Goal: Transaction & Acquisition: Obtain resource

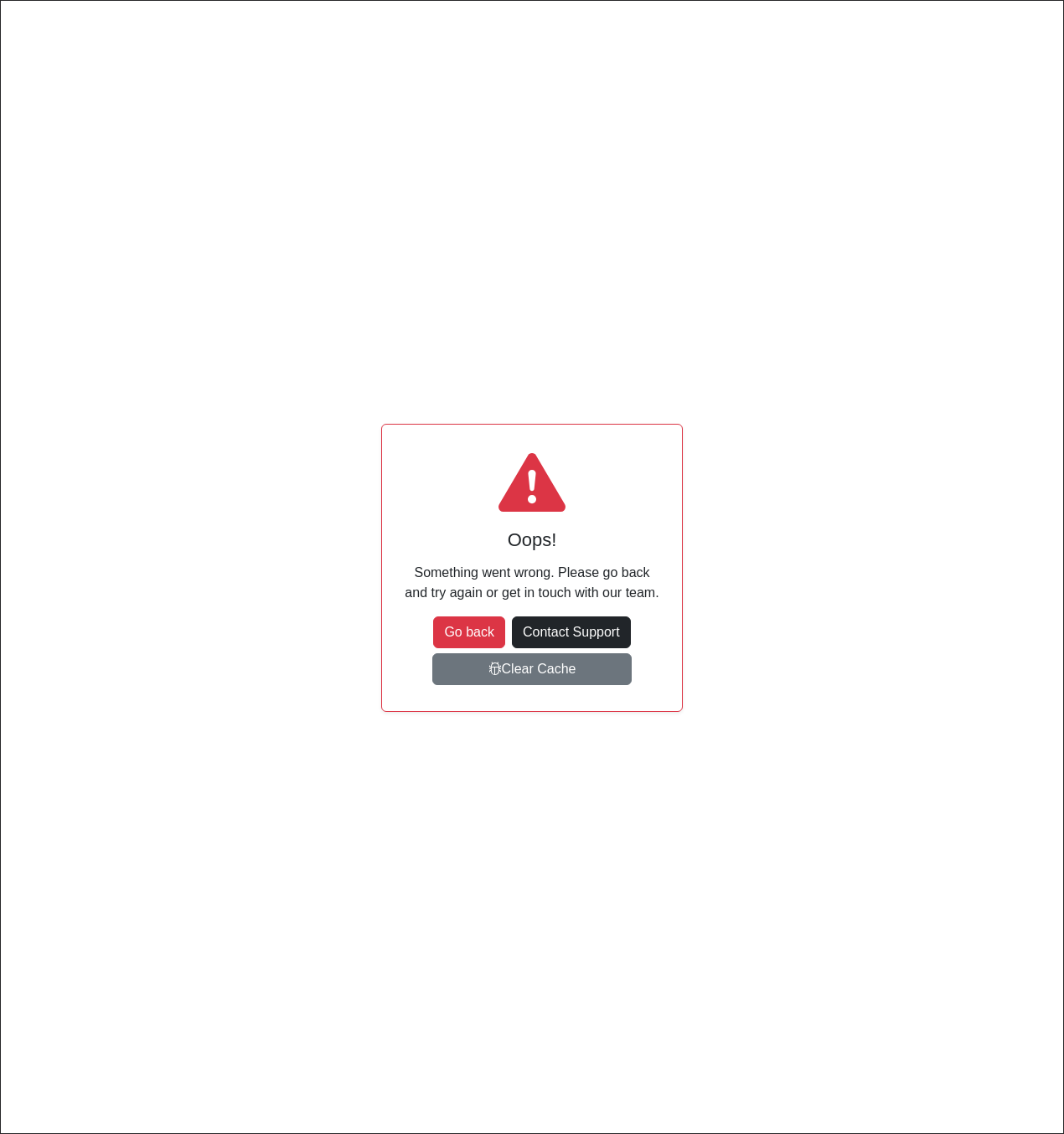
scroll to position [0, 166]
click at [468, 631] on button "Go back" at bounding box center [469, 632] width 72 height 32
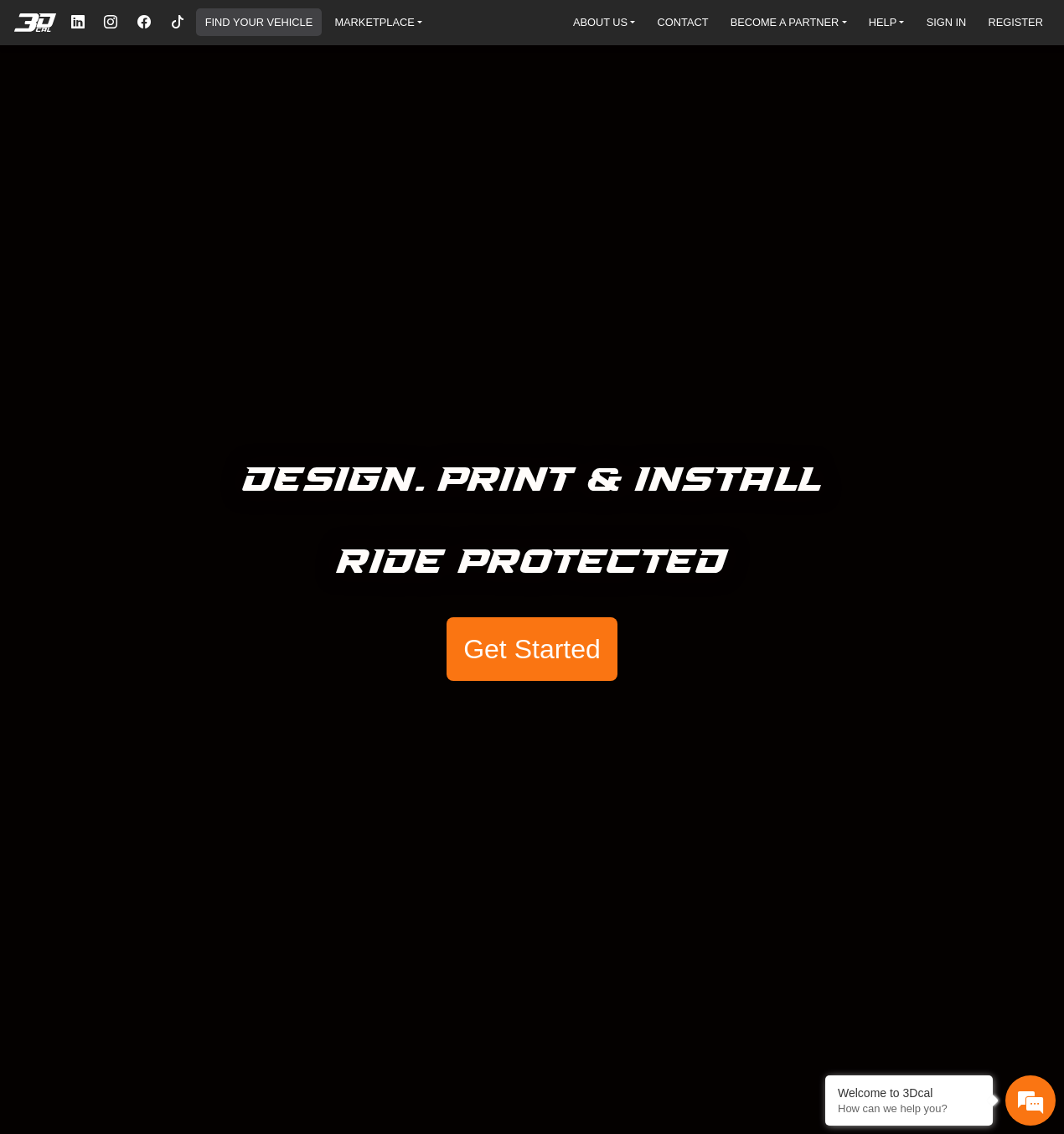
click at [274, 25] on link "FIND YOUR VEHICLE" at bounding box center [259, 22] width 121 height 27
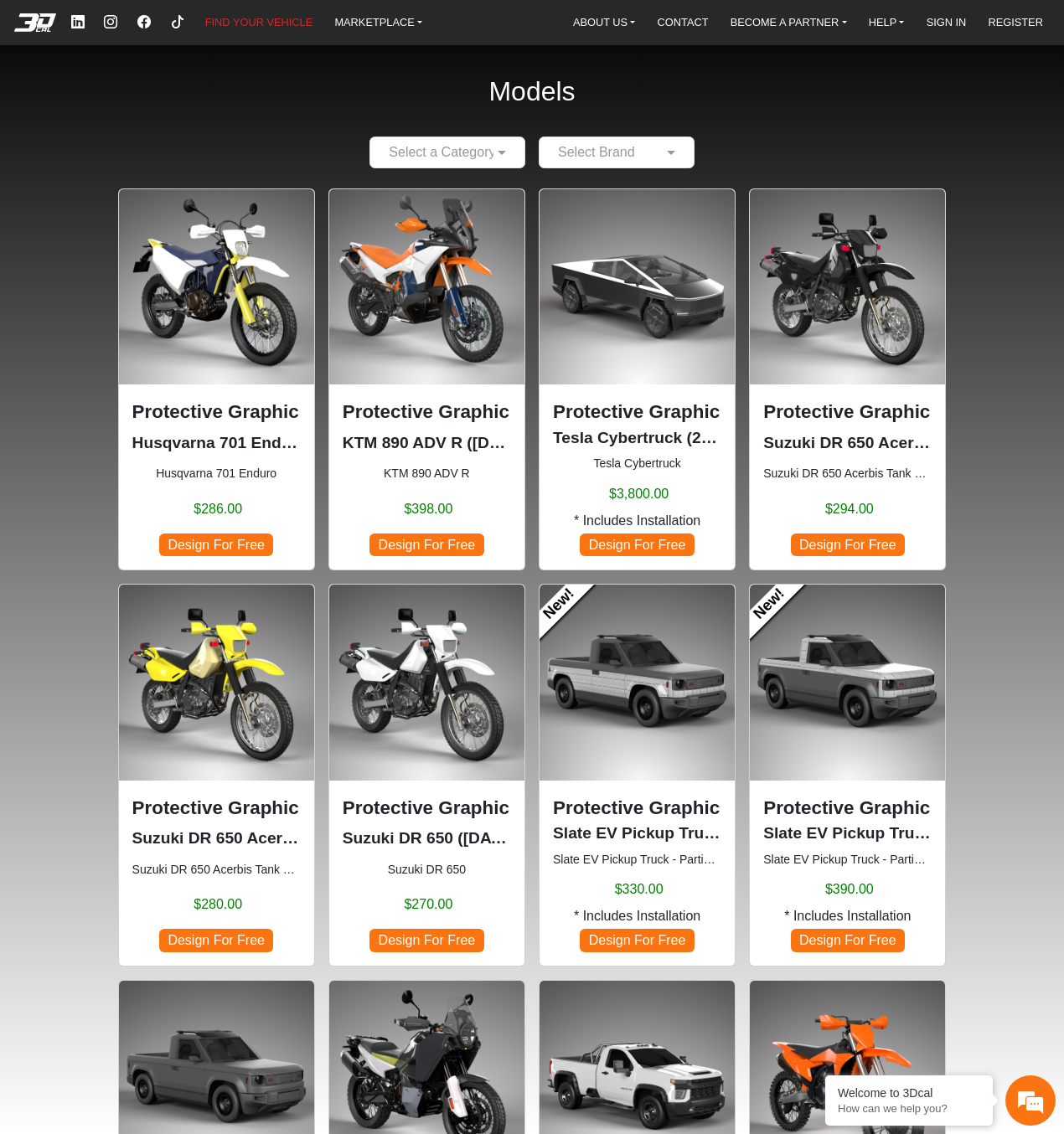
click at [602, 151] on input "text" at bounding box center [600, 152] width 104 height 21
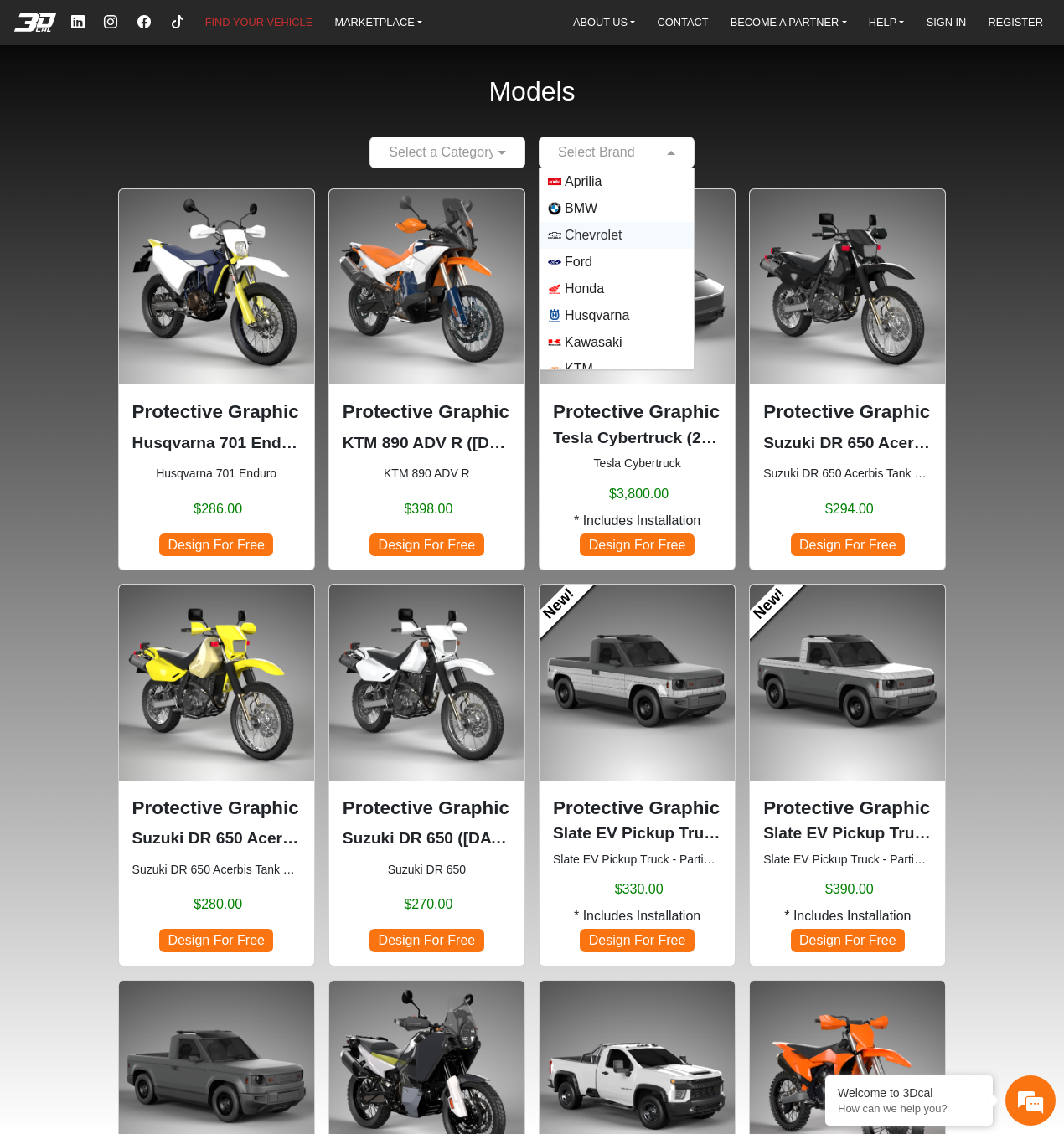
scroll to position [147, 0]
click at [595, 299] on span "Suzuki" at bounding box center [584, 302] width 40 height 21
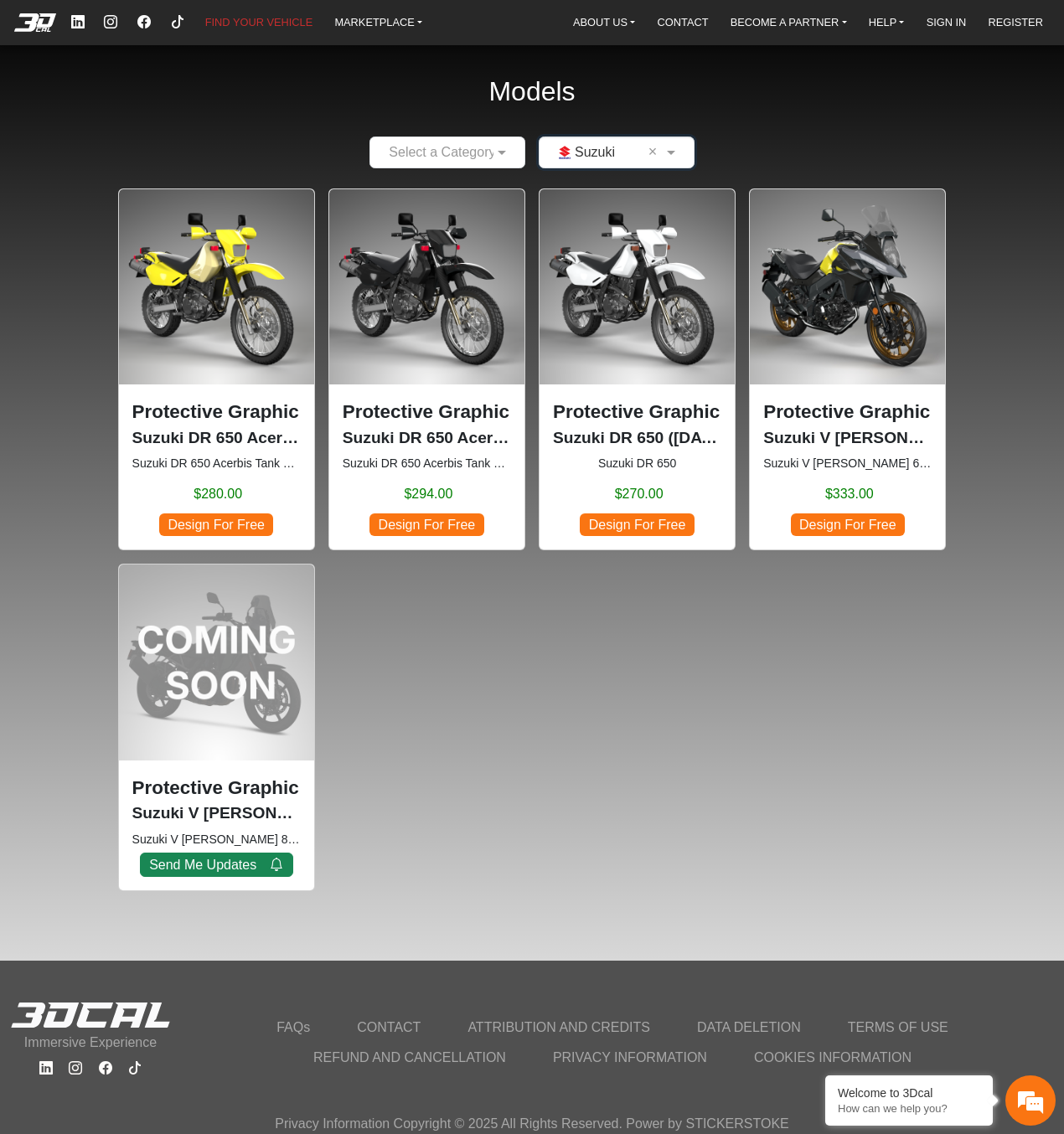
click at [428, 528] on span "Design For Free" at bounding box center [426, 525] width 114 height 22
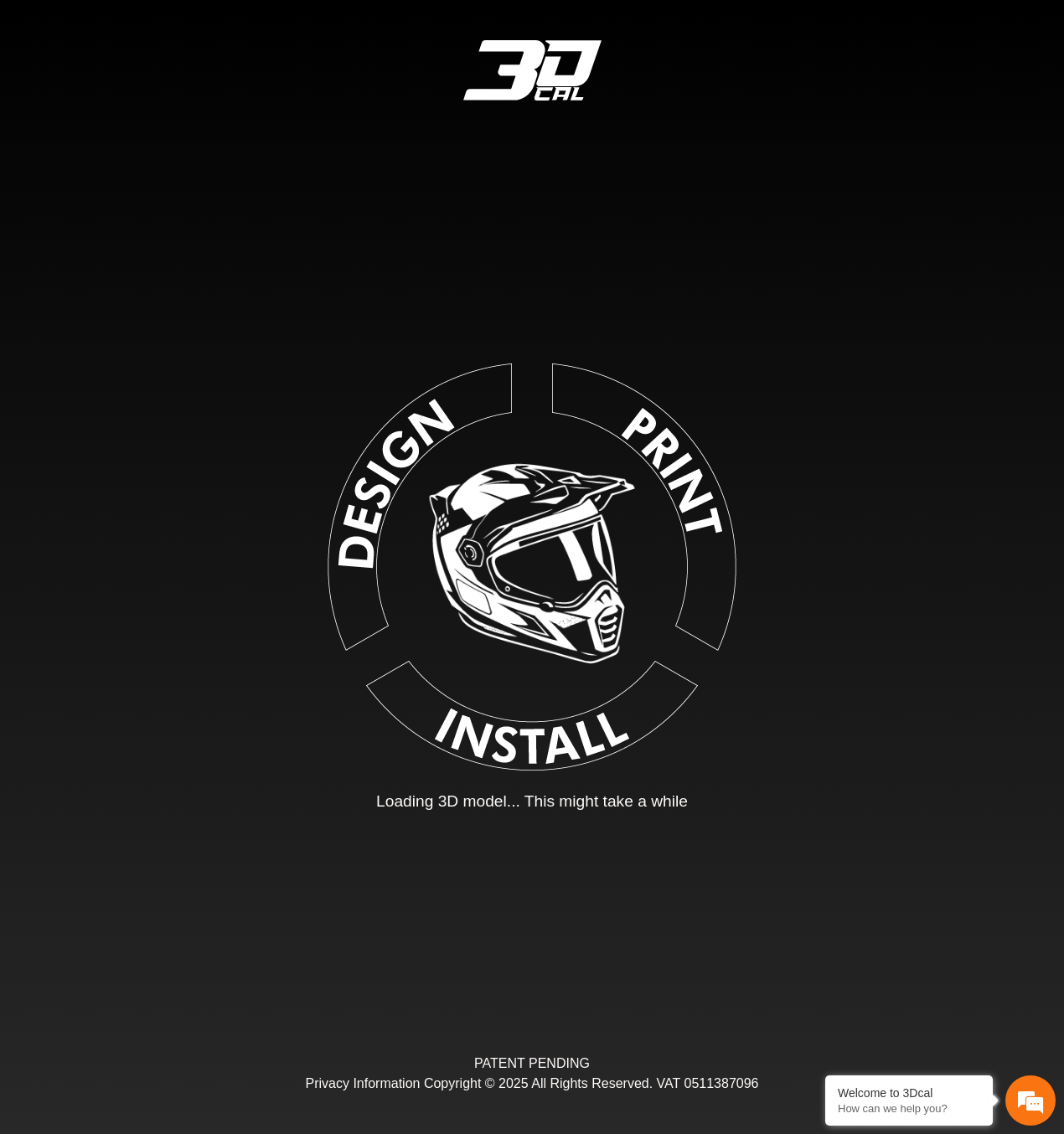
type input "*"
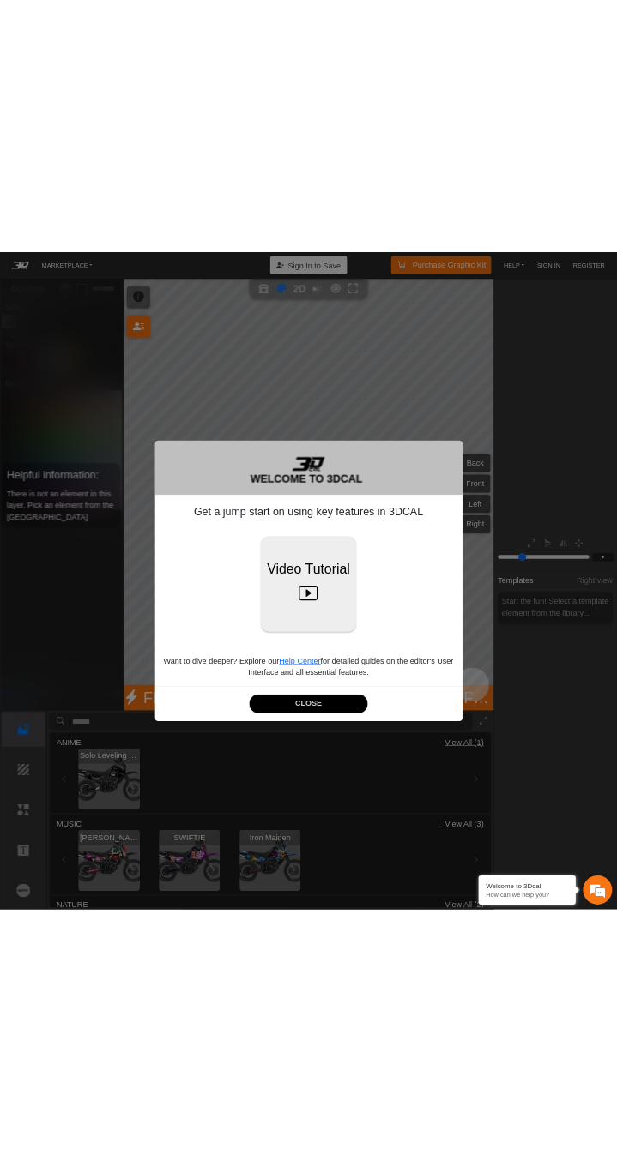
scroll to position [101, 214]
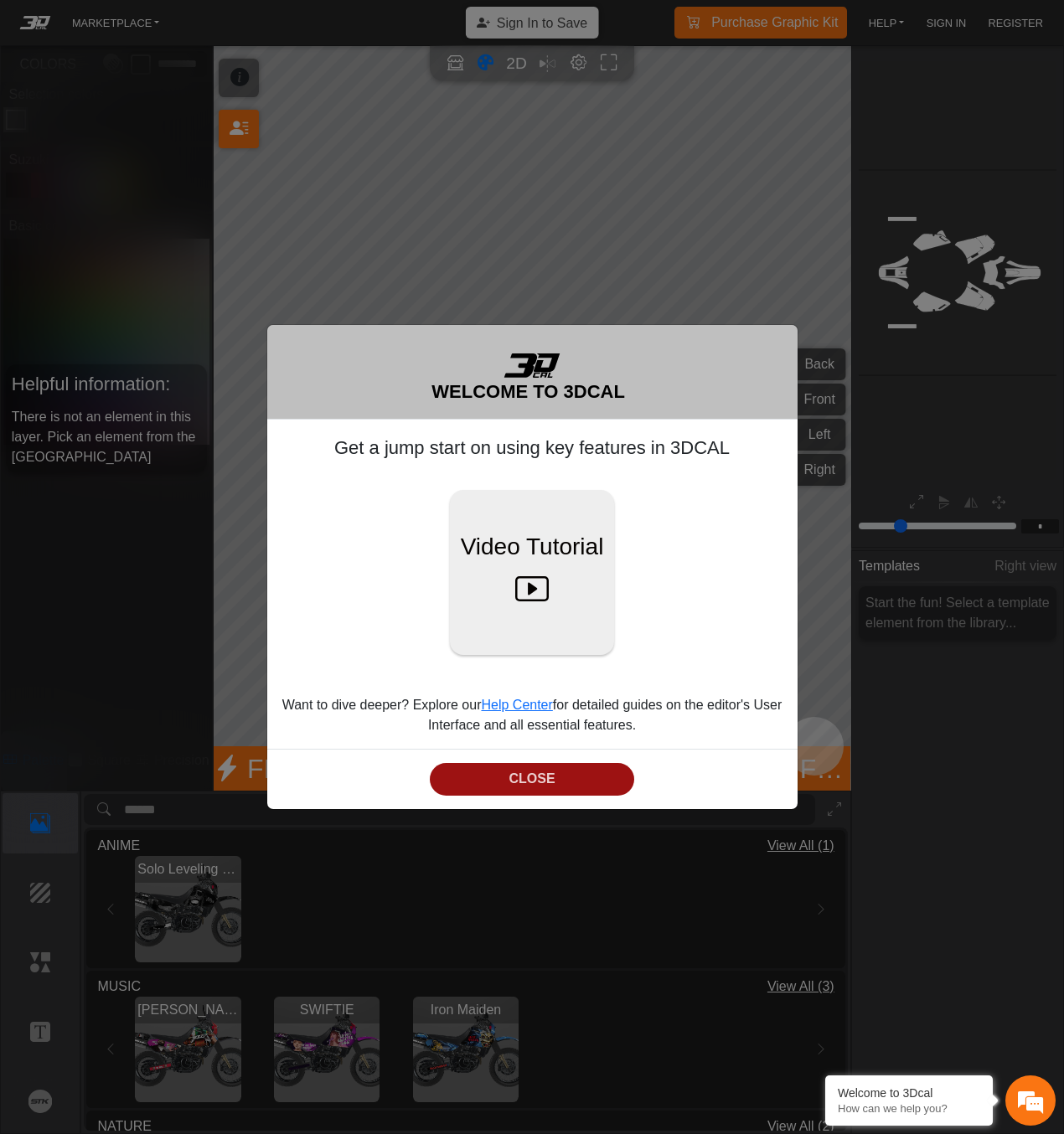
click at [553, 773] on button "CLOSE" at bounding box center [532, 778] width 204 height 32
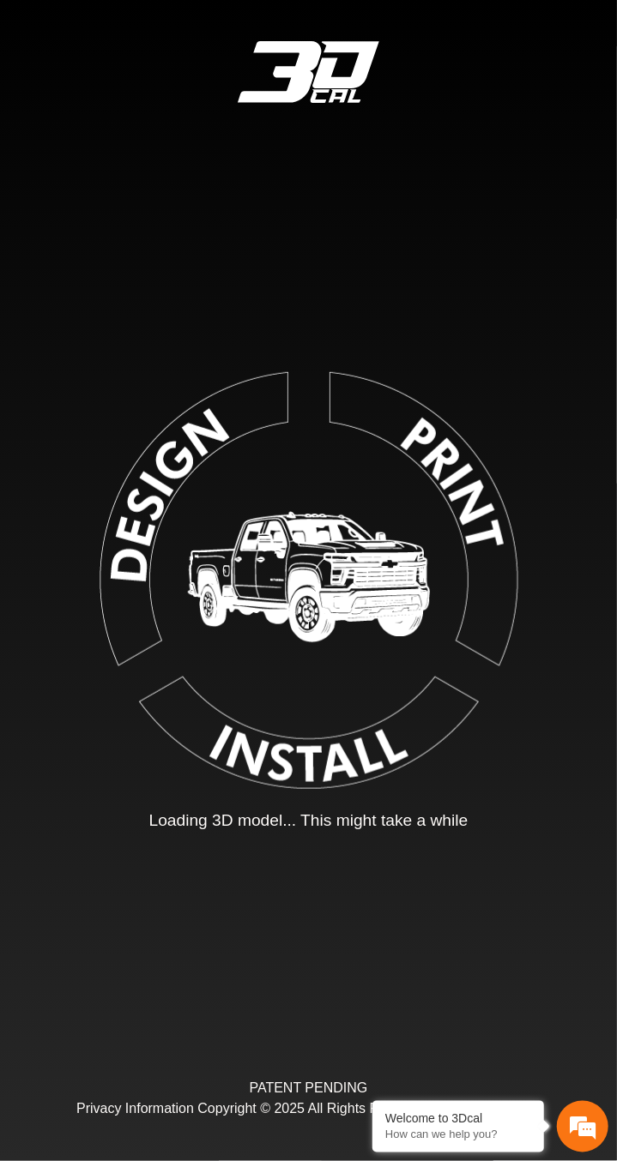
type input "*"
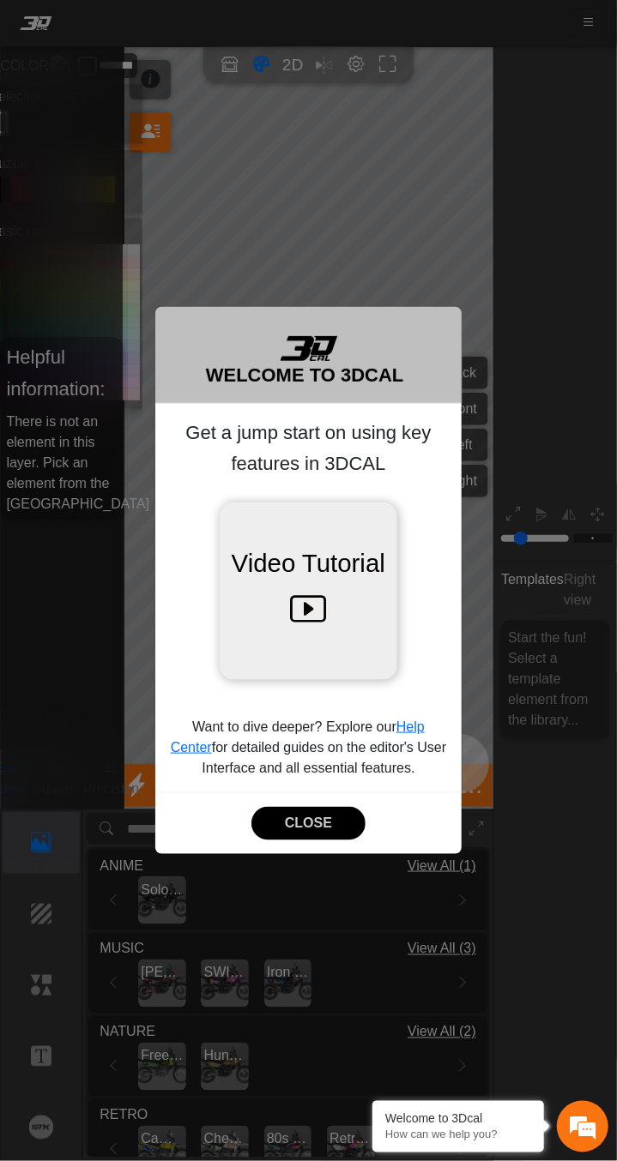
scroll to position [101, 262]
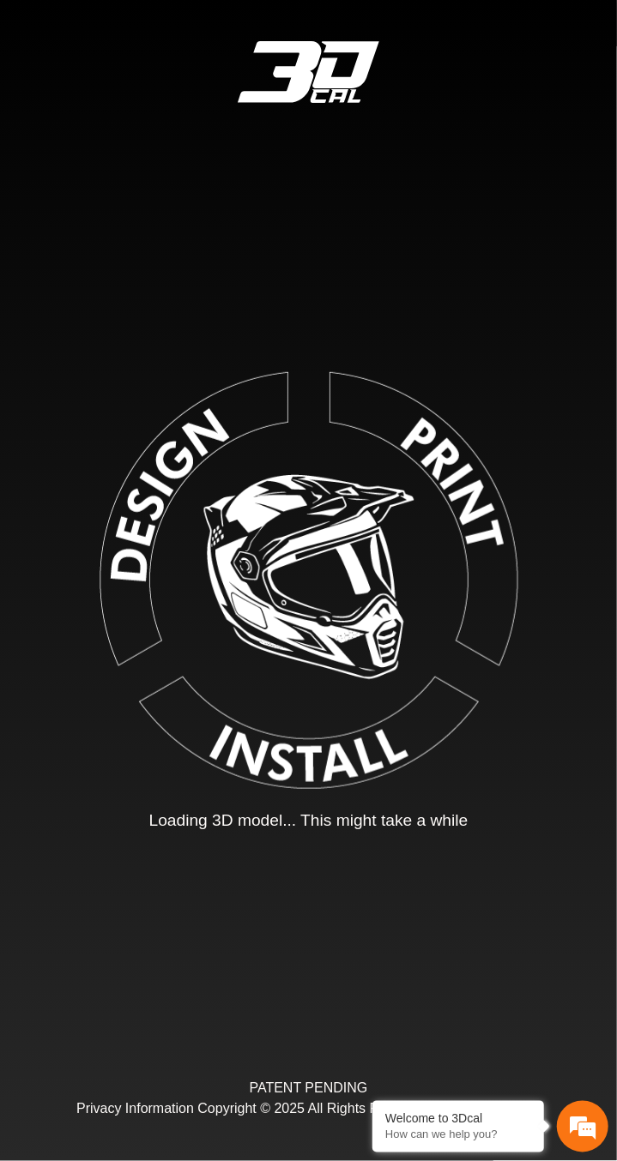
type input "*"
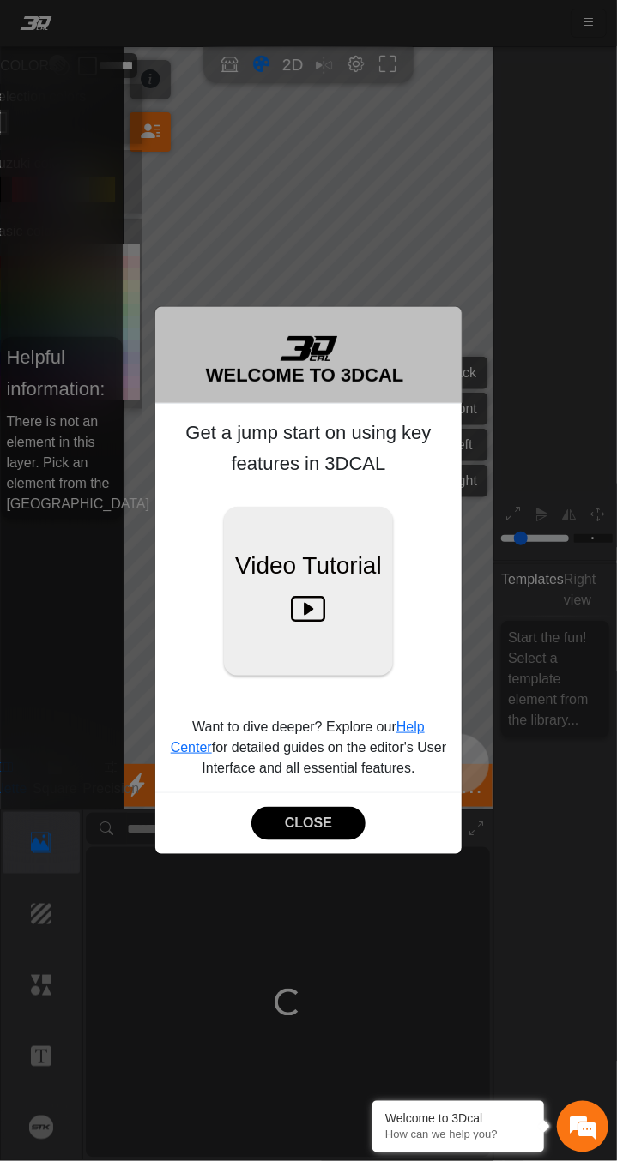
scroll to position [101, 262]
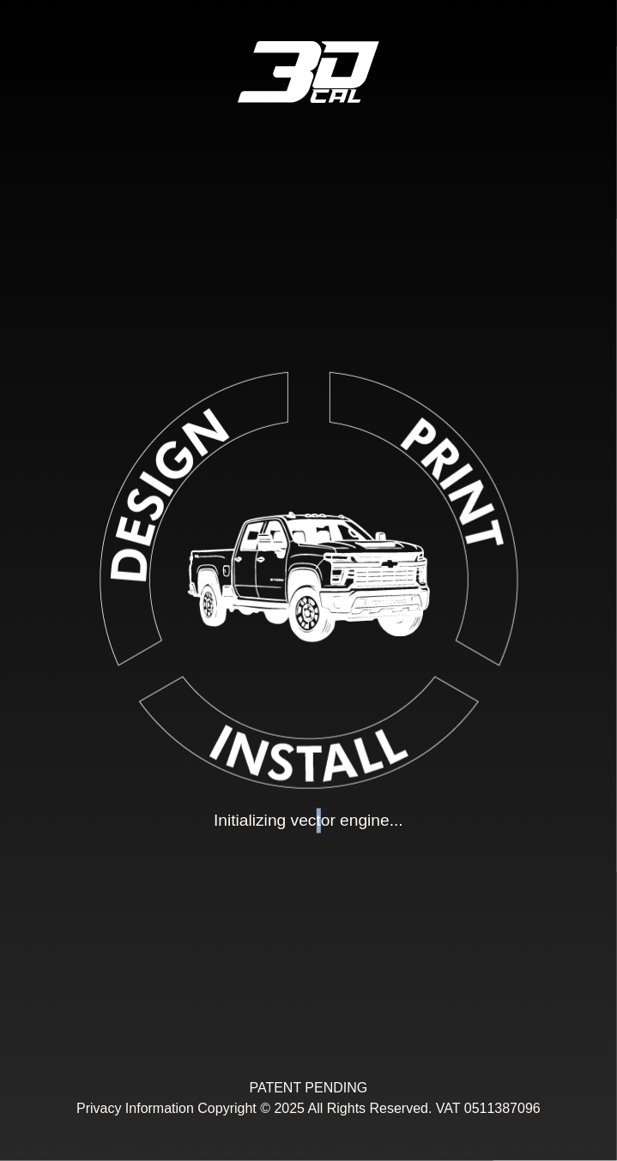
click at [319, 821] on p "Initializing vector engine..." at bounding box center [309, 821] width 190 height 25
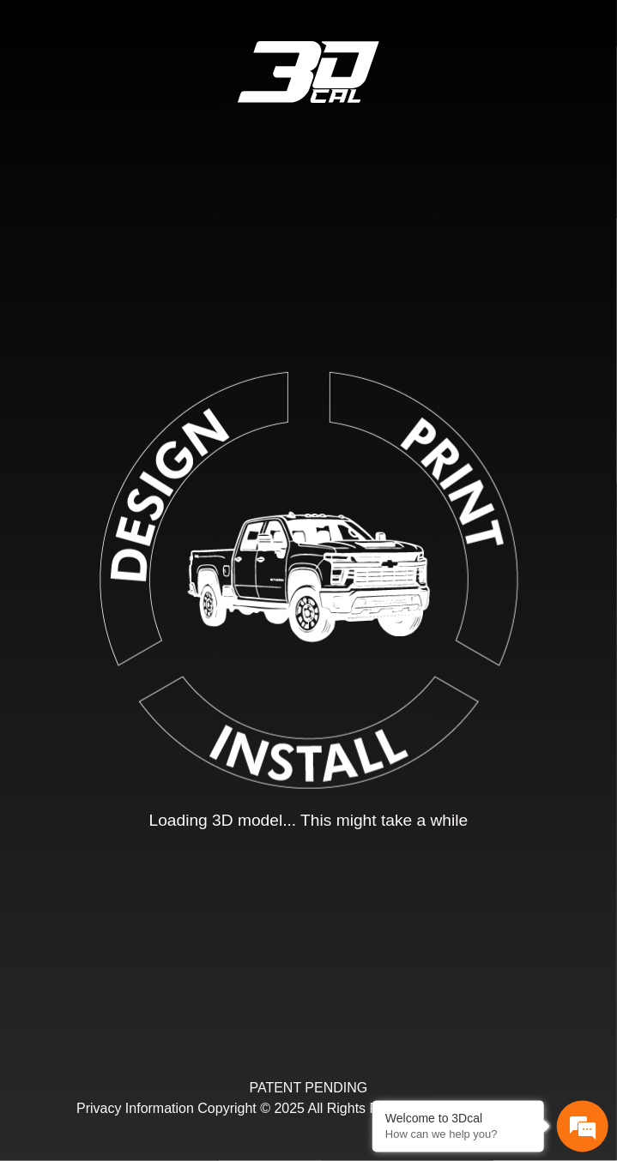
type input "*"
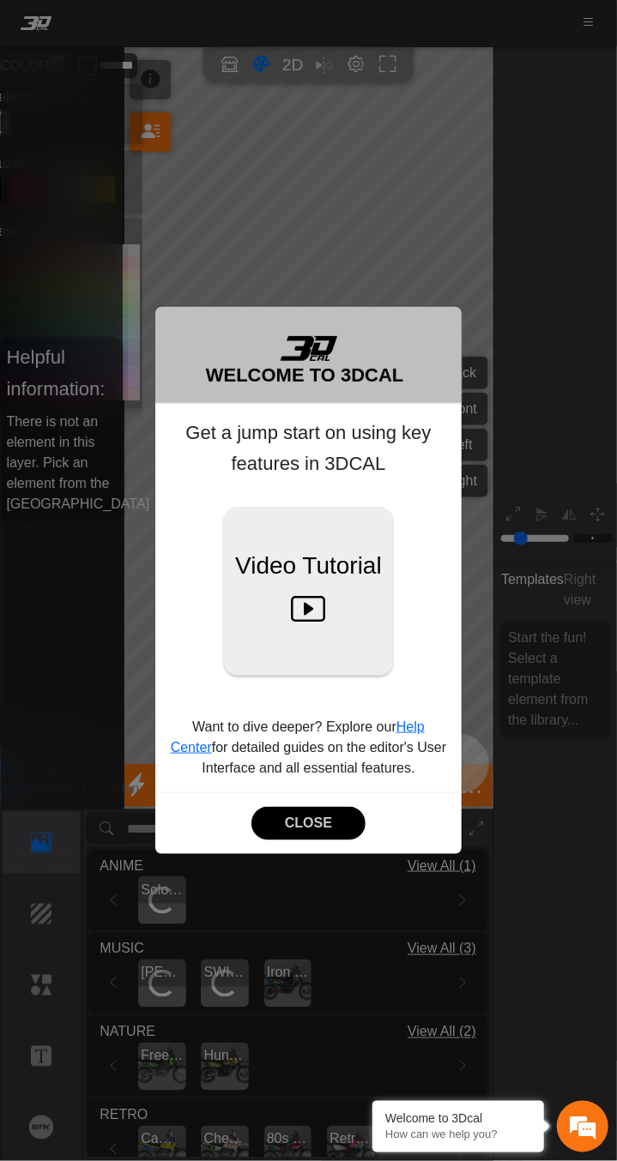
scroll to position [101, 262]
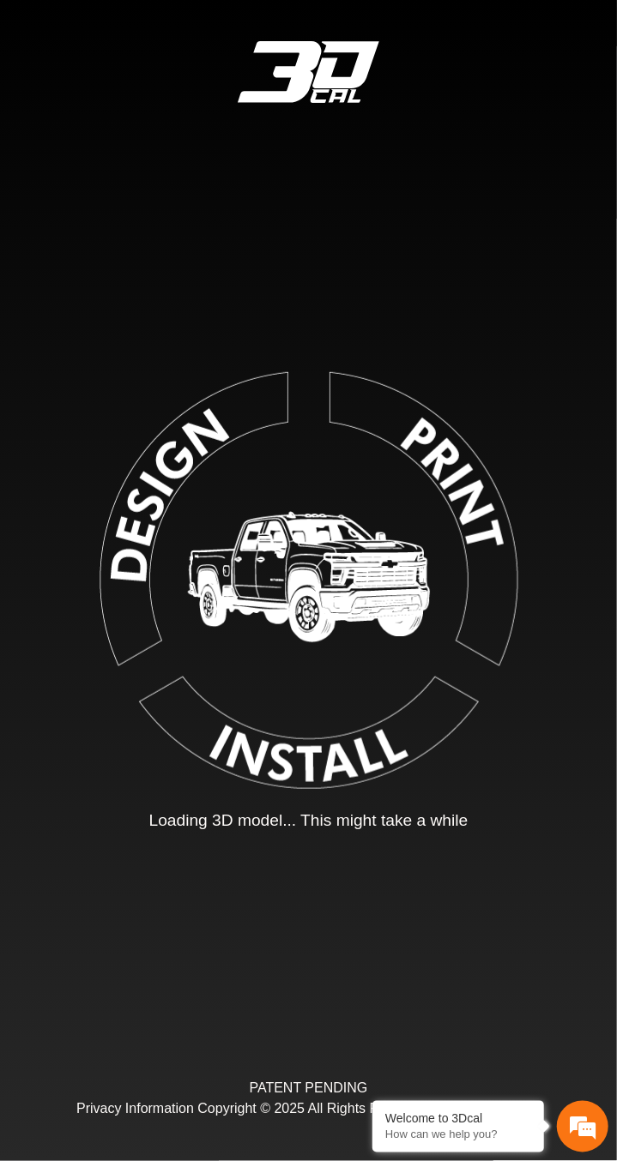
type input "*"
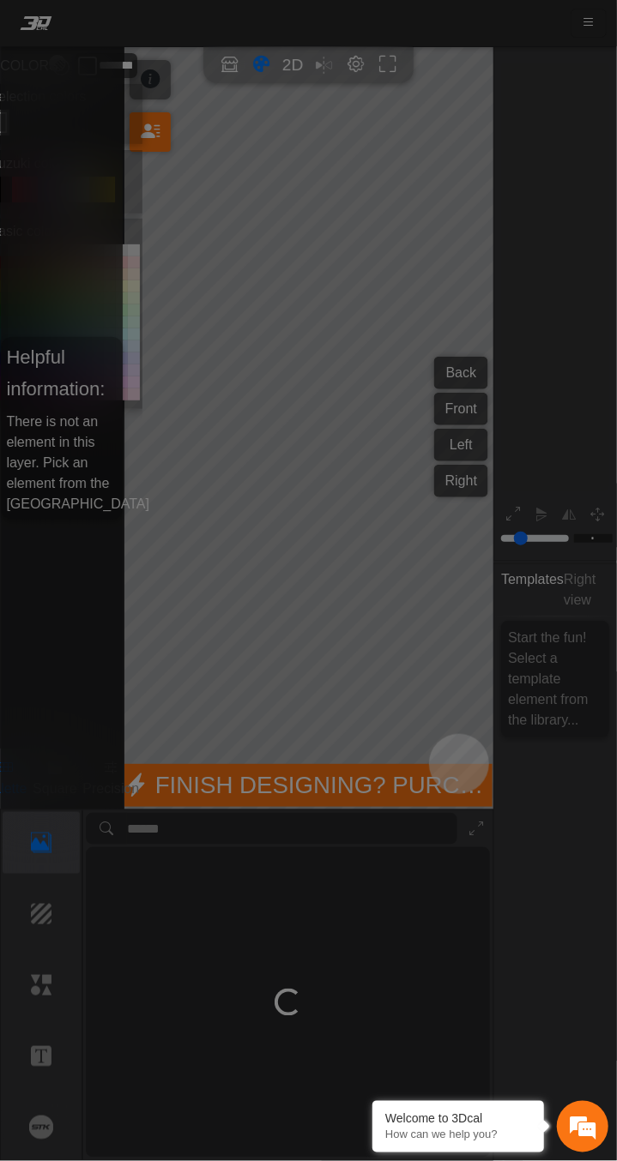
scroll to position [101, 262]
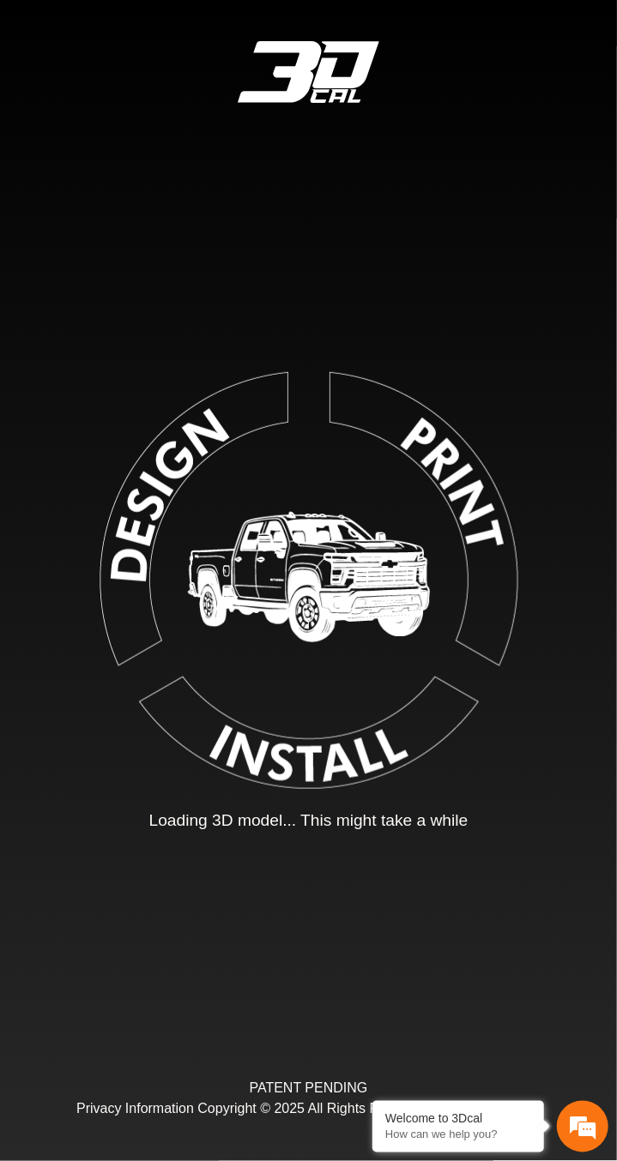
type input "*"
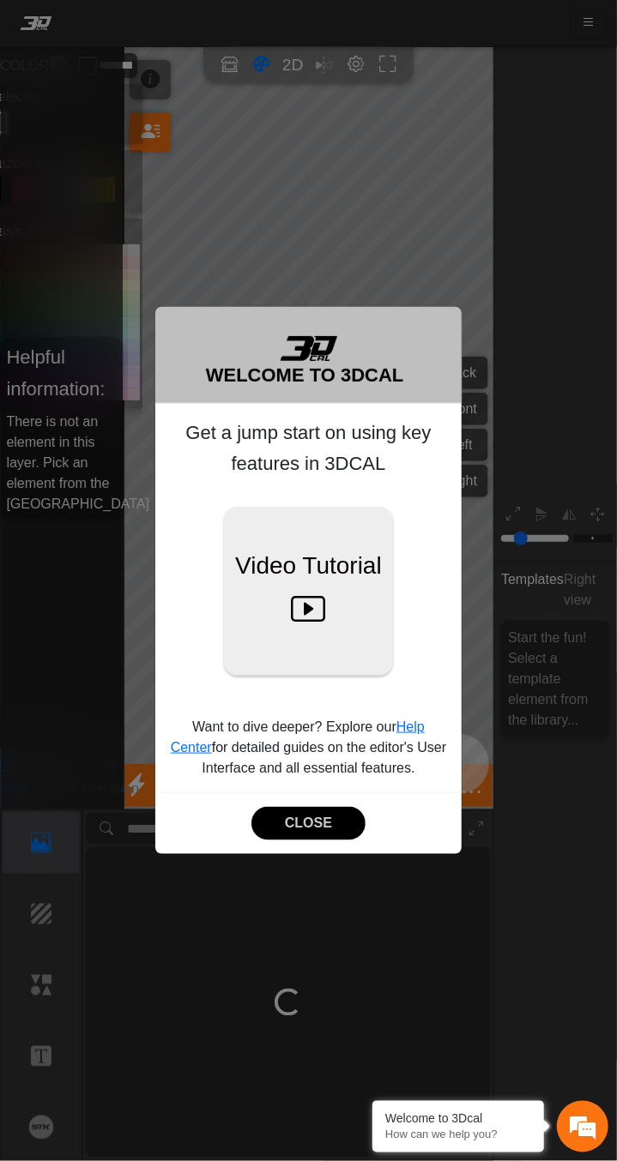
scroll to position [101, 262]
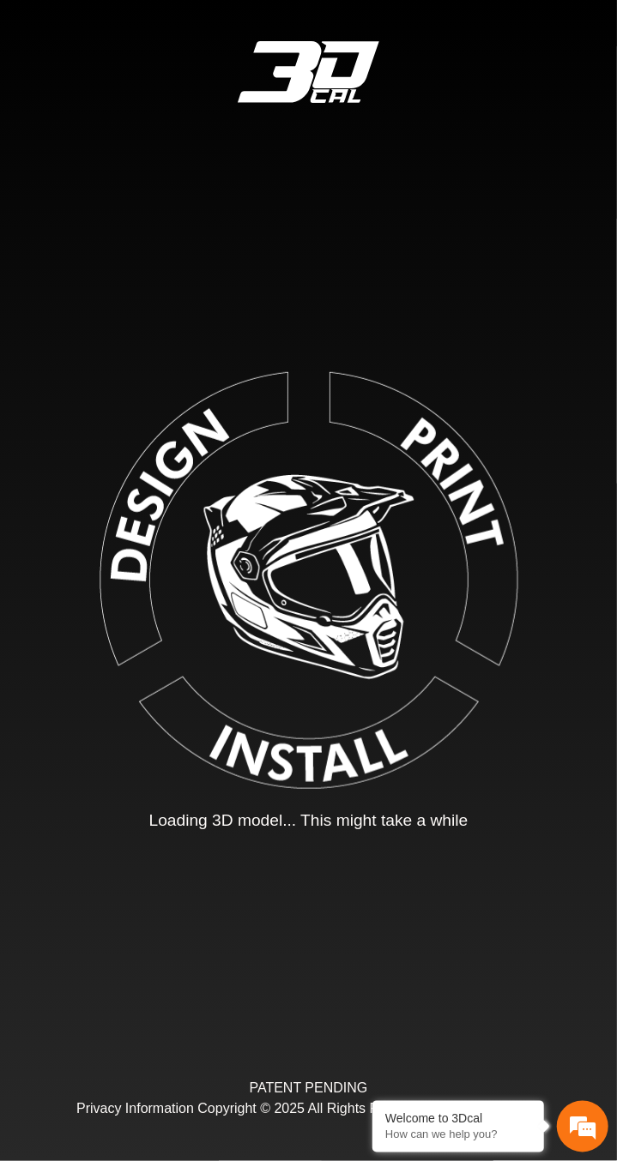
type input "*"
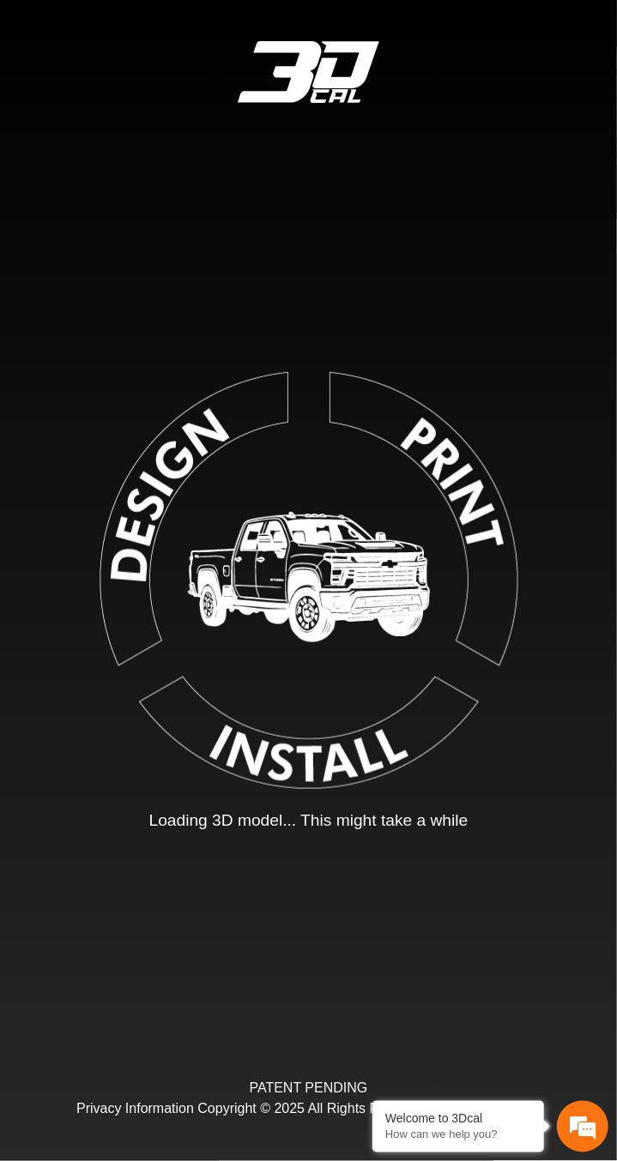
type input "*"
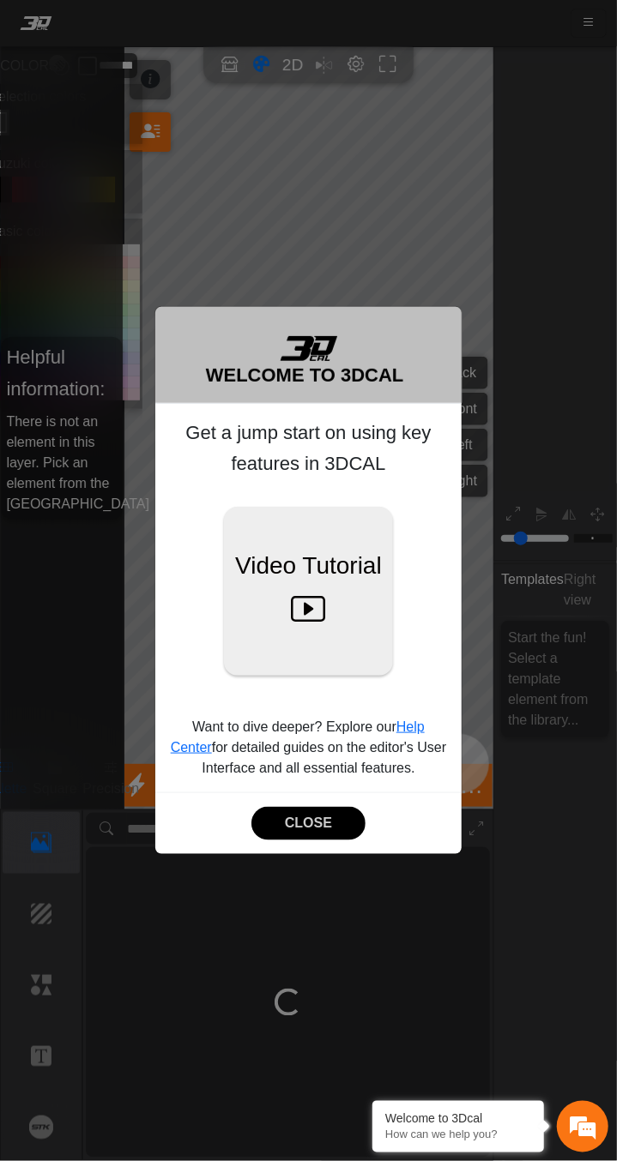
scroll to position [101, 262]
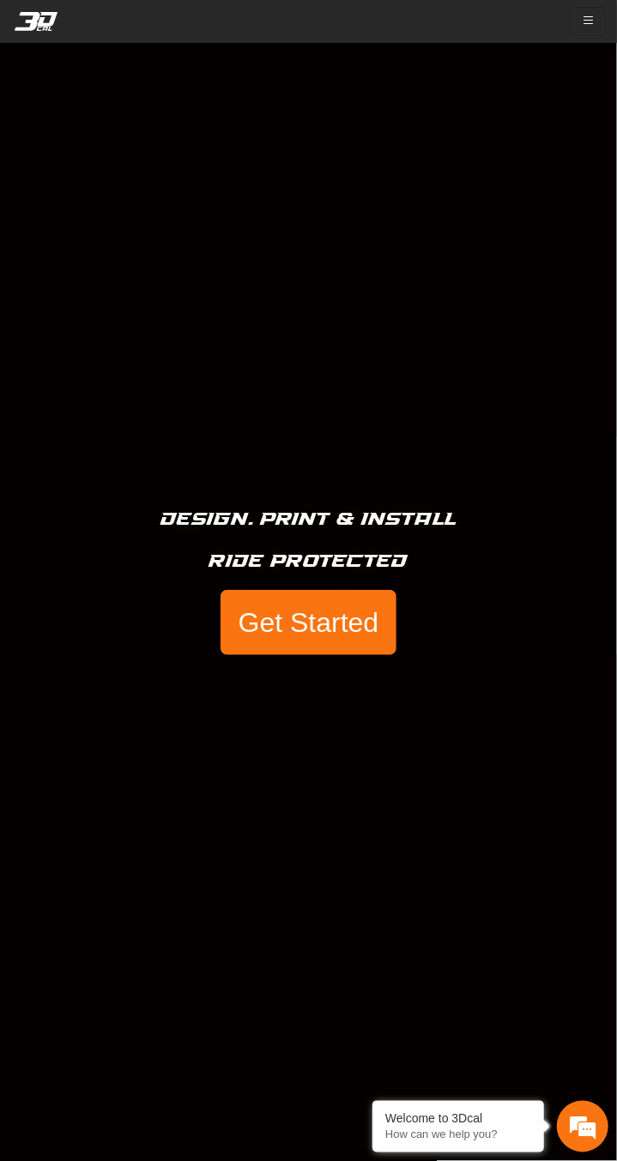
click at [342, 620] on button "Get Started" at bounding box center [307, 622] width 175 height 65
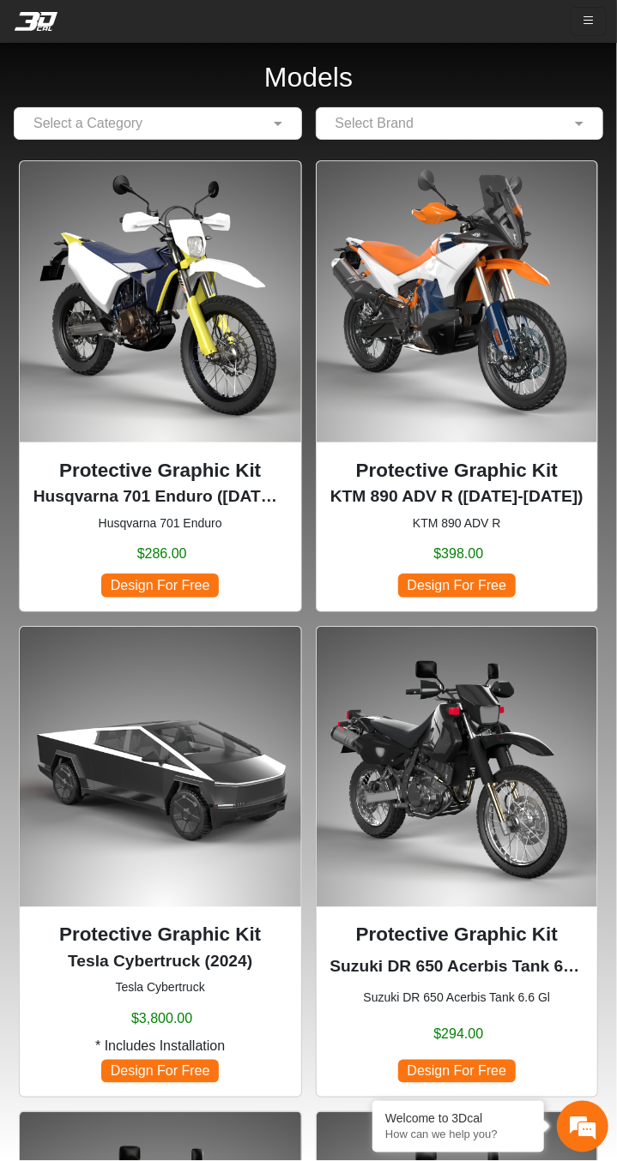
click at [434, 120] on input "text" at bounding box center [442, 123] width 235 height 21
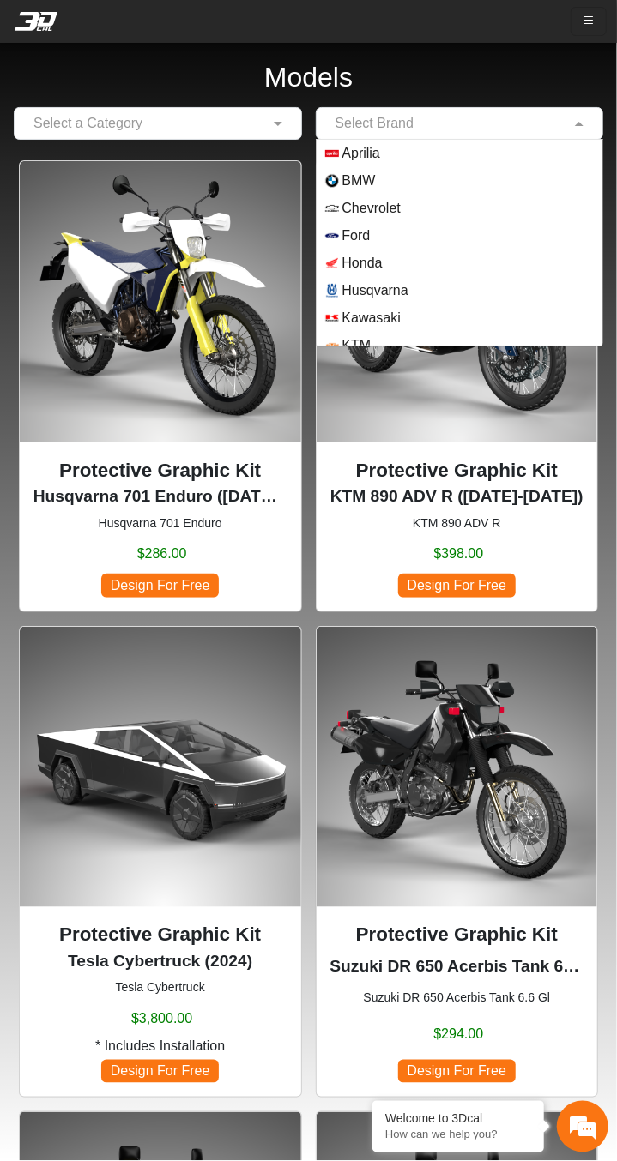
scroll to position [151, 0]
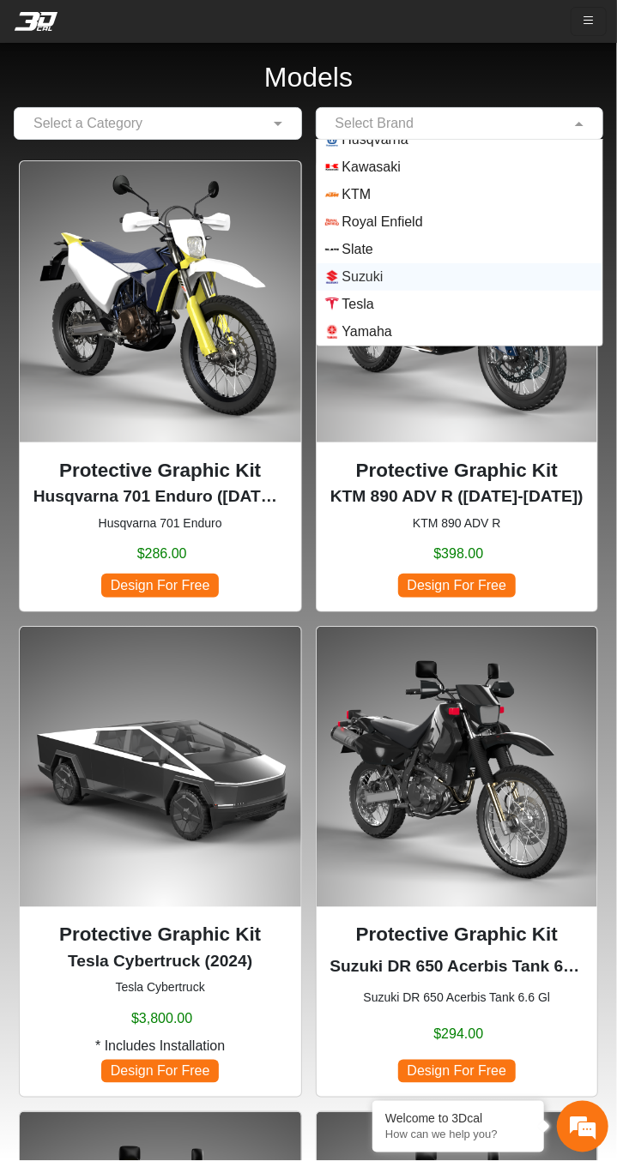
click at [405, 277] on span "Suzuki" at bounding box center [459, 277] width 269 height 14
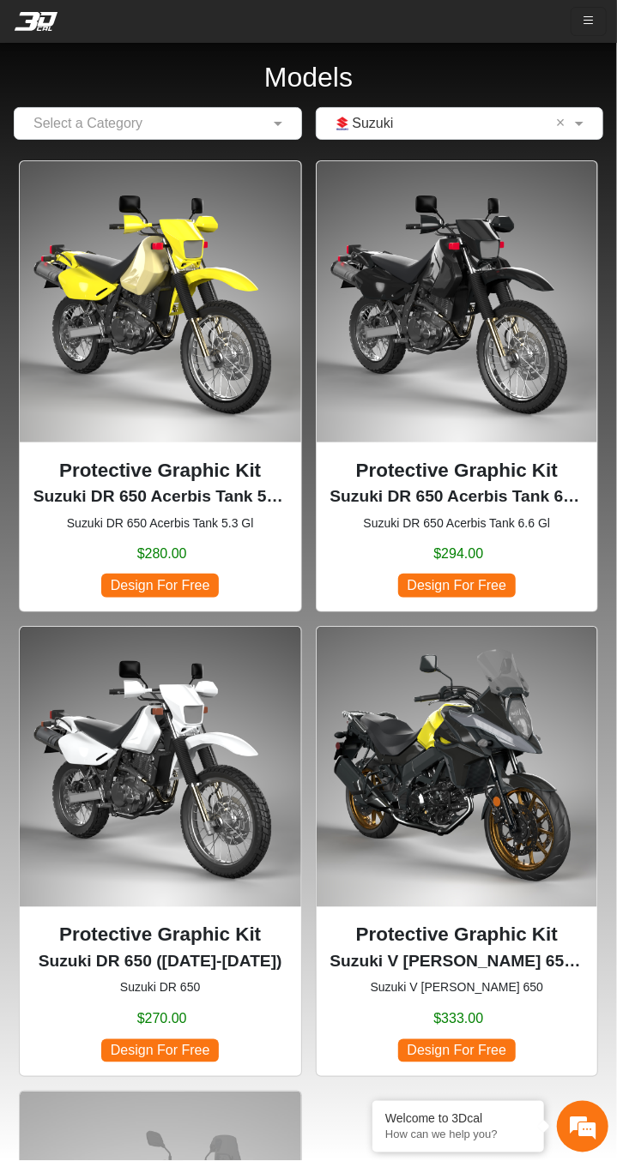
click at [473, 464] on p "Protective Graphic Kit" at bounding box center [457, 470] width 254 height 29
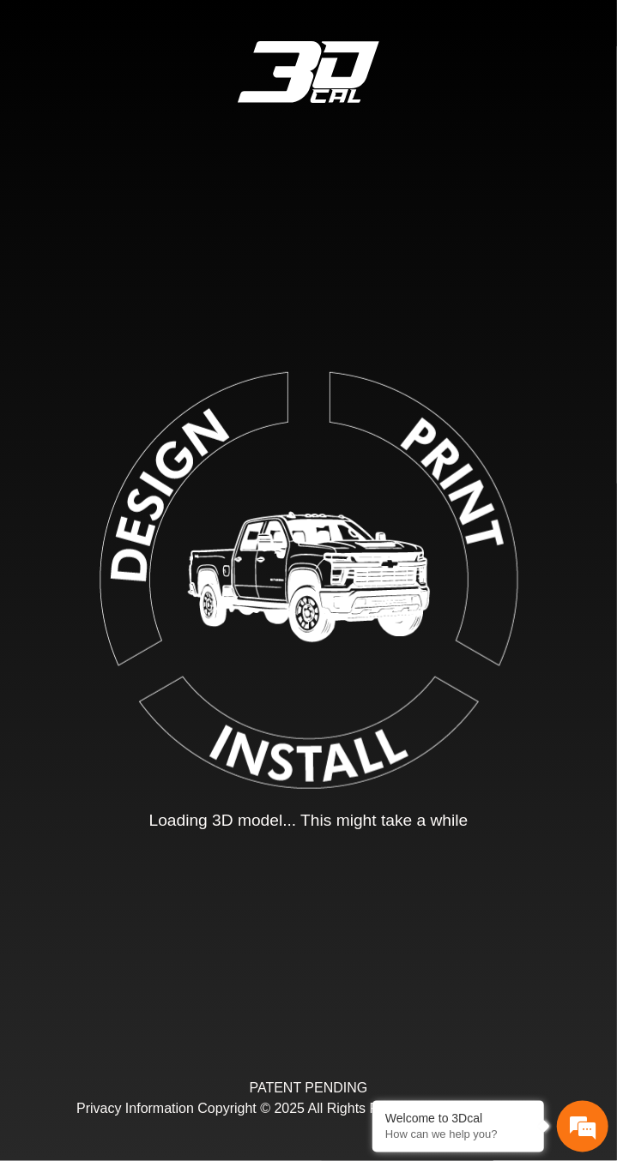
type input "*"
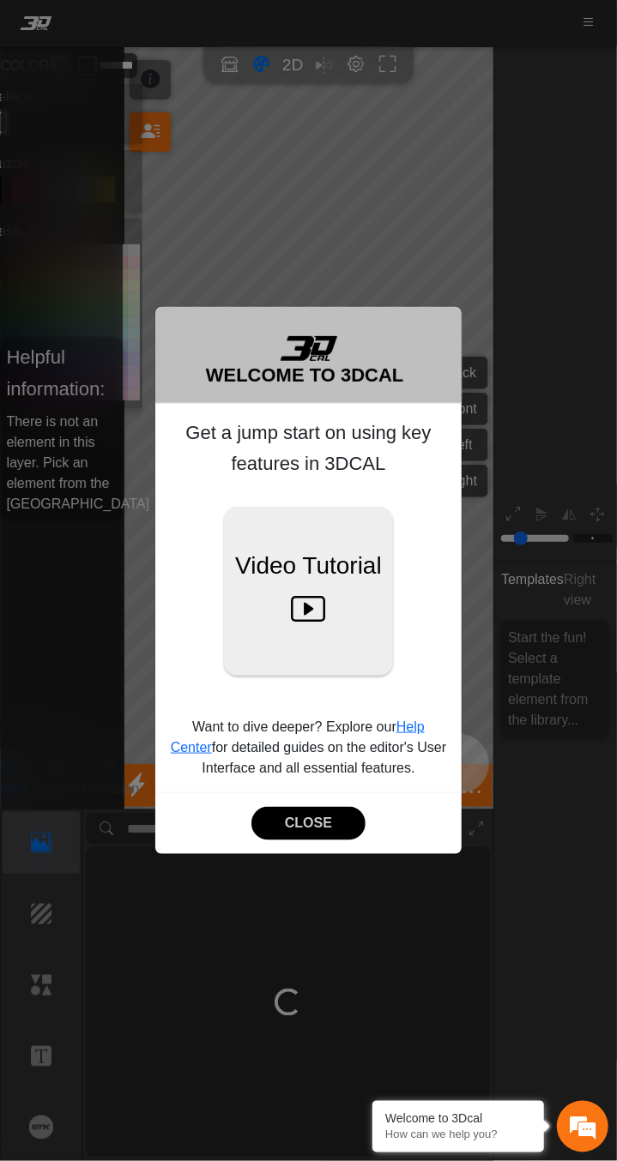
scroll to position [101, 262]
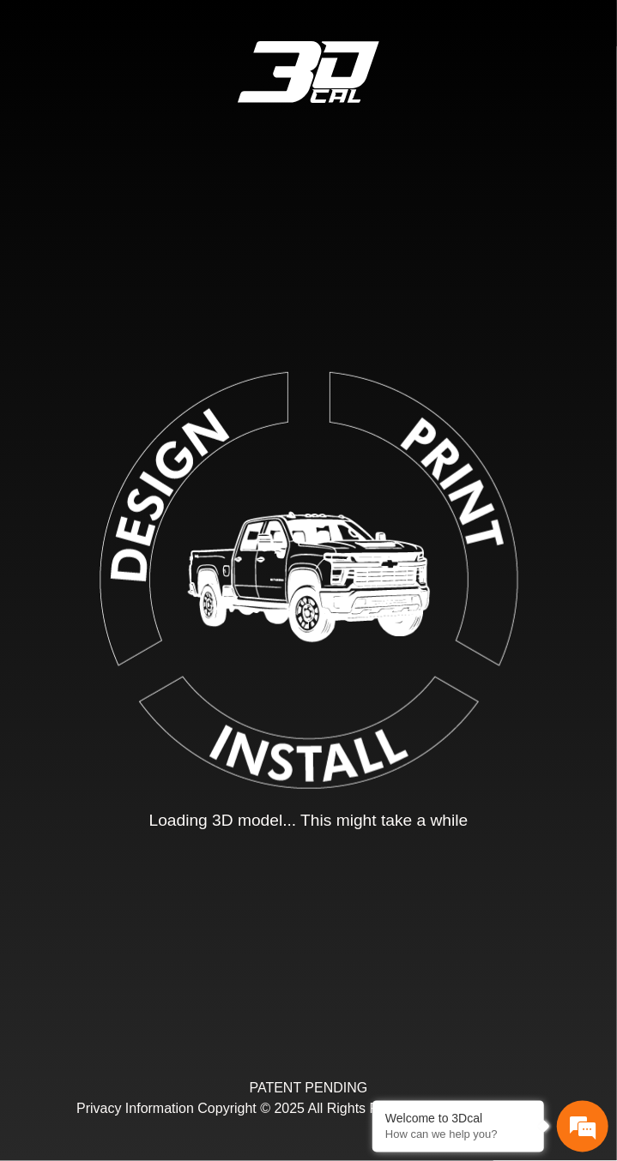
type input "*"
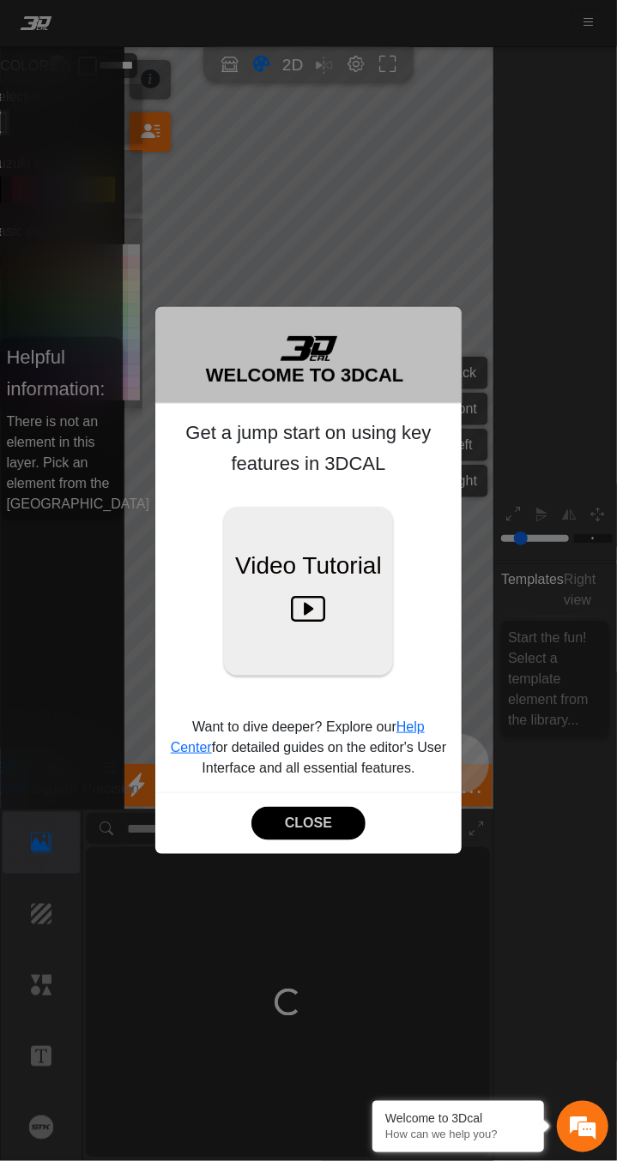
scroll to position [101, 262]
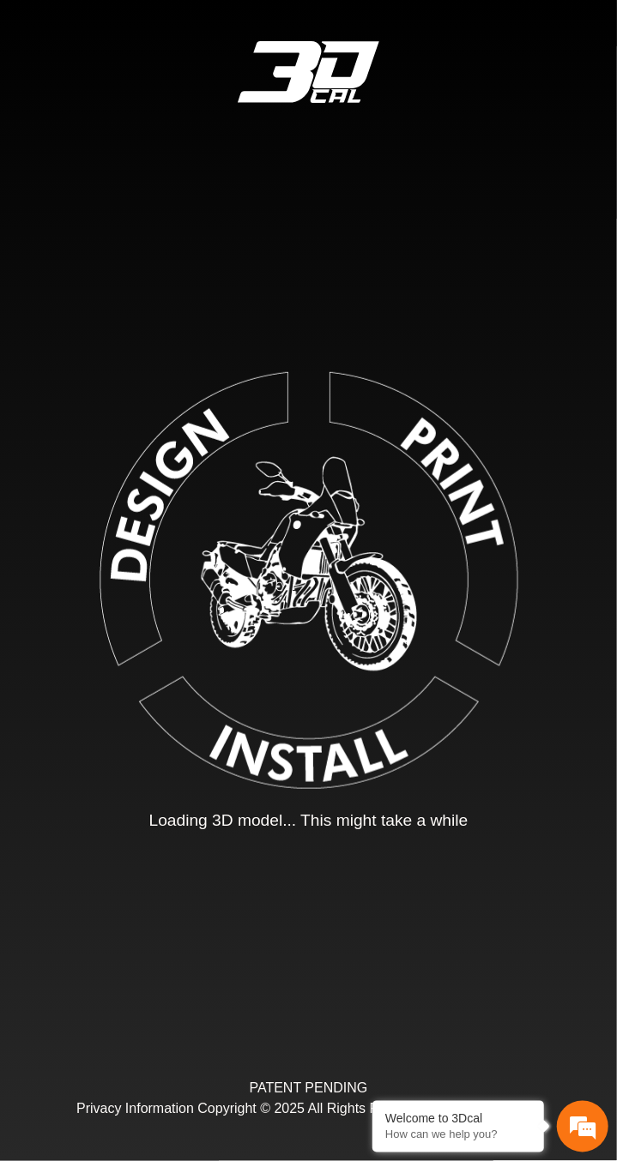
type input "*"
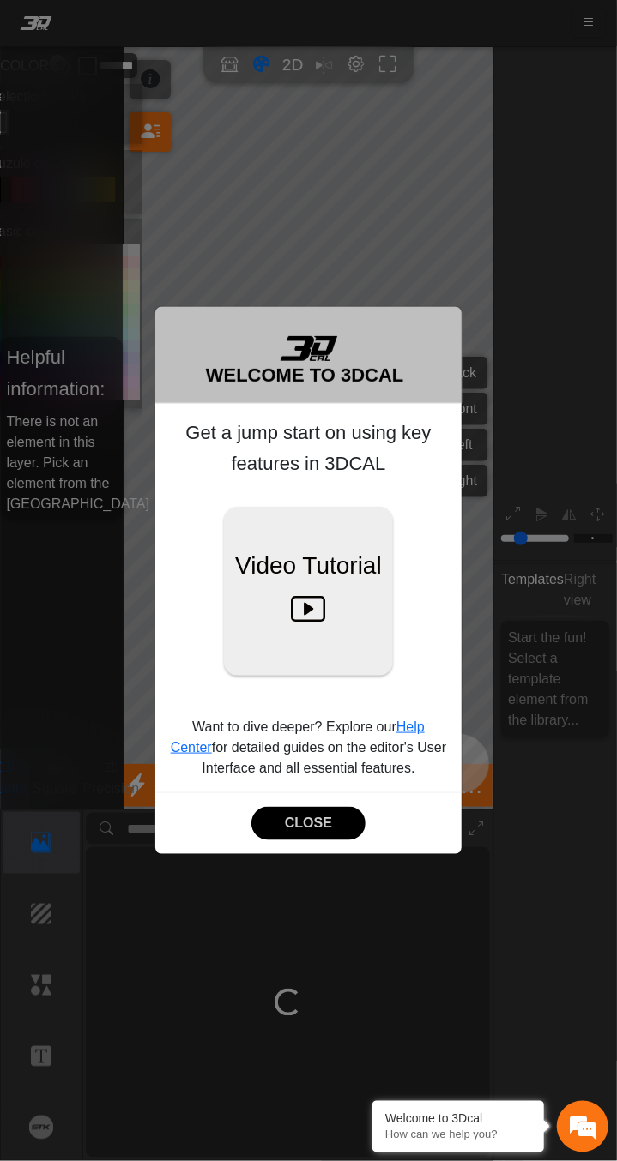
scroll to position [101, 262]
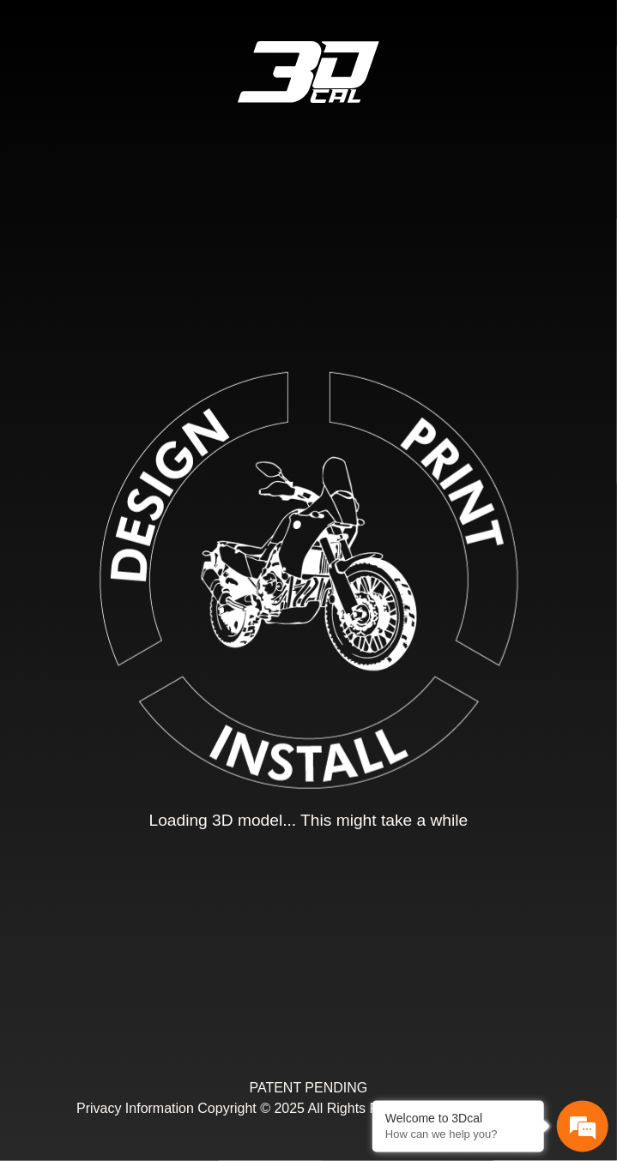
type input "*"
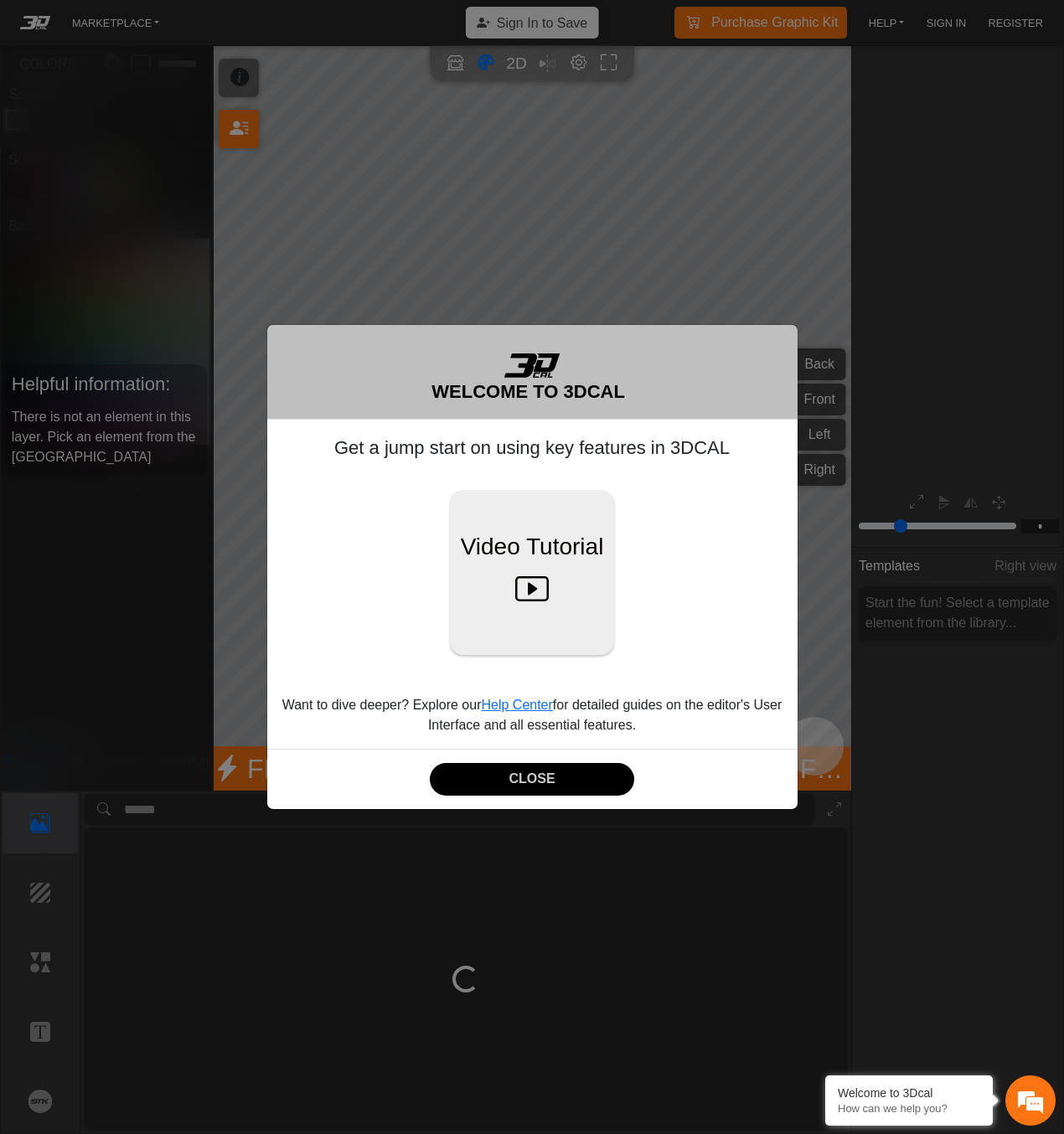
scroll to position [99, 209]
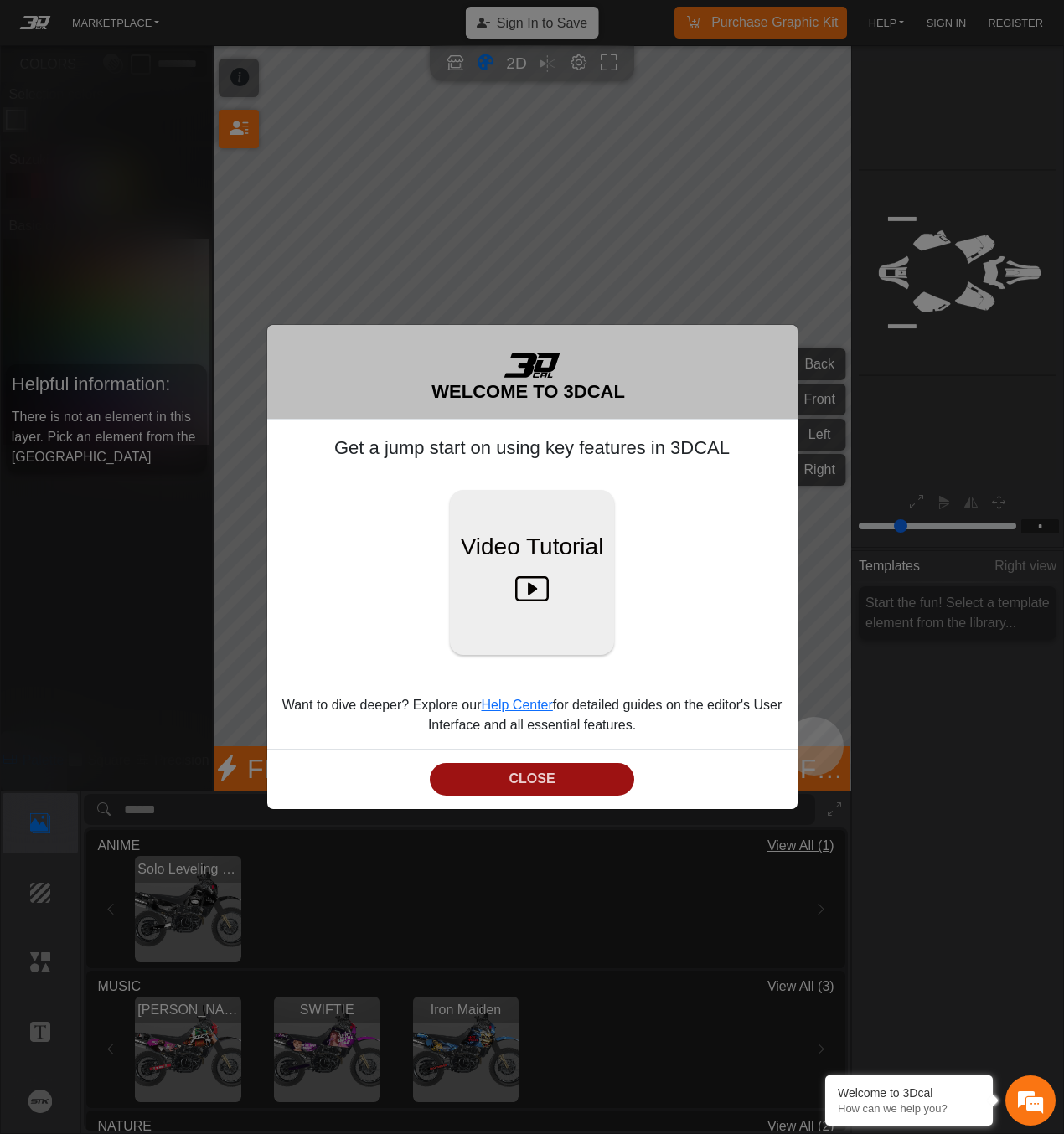
click at [555, 777] on button "CLOSE" at bounding box center [532, 778] width 204 height 32
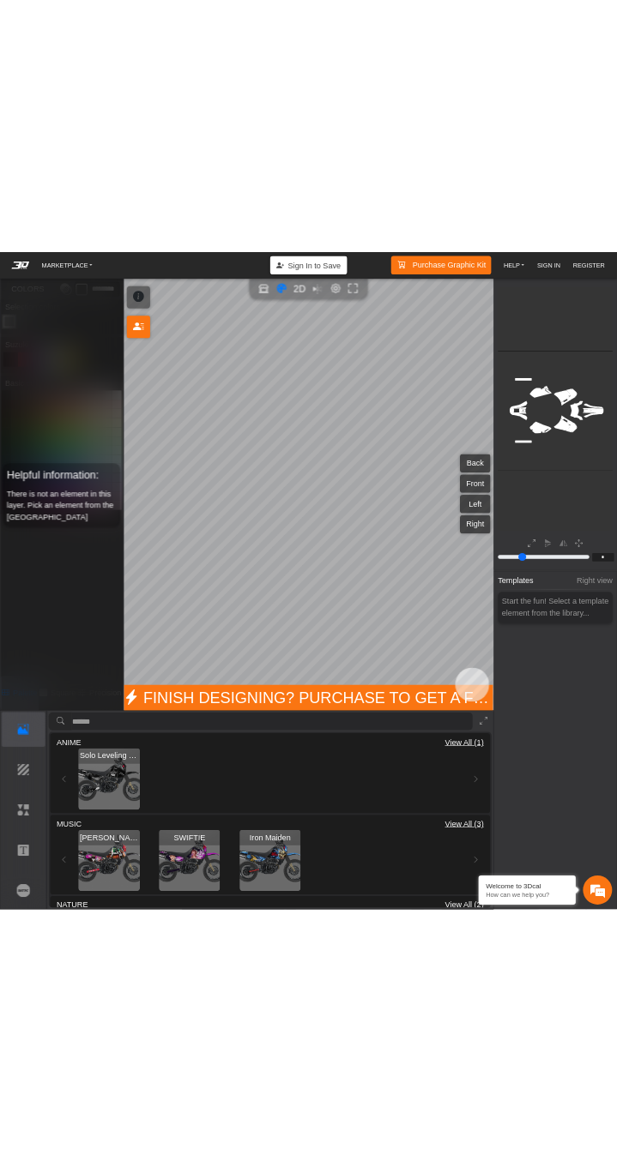
scroll to position [0, 0]
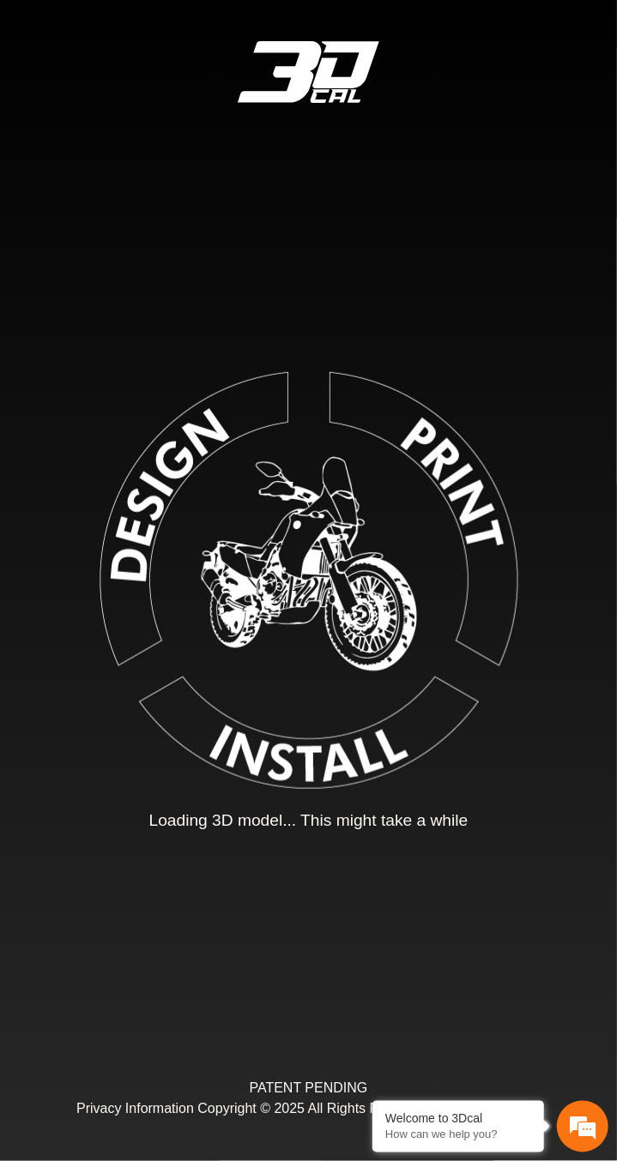
type input "*"
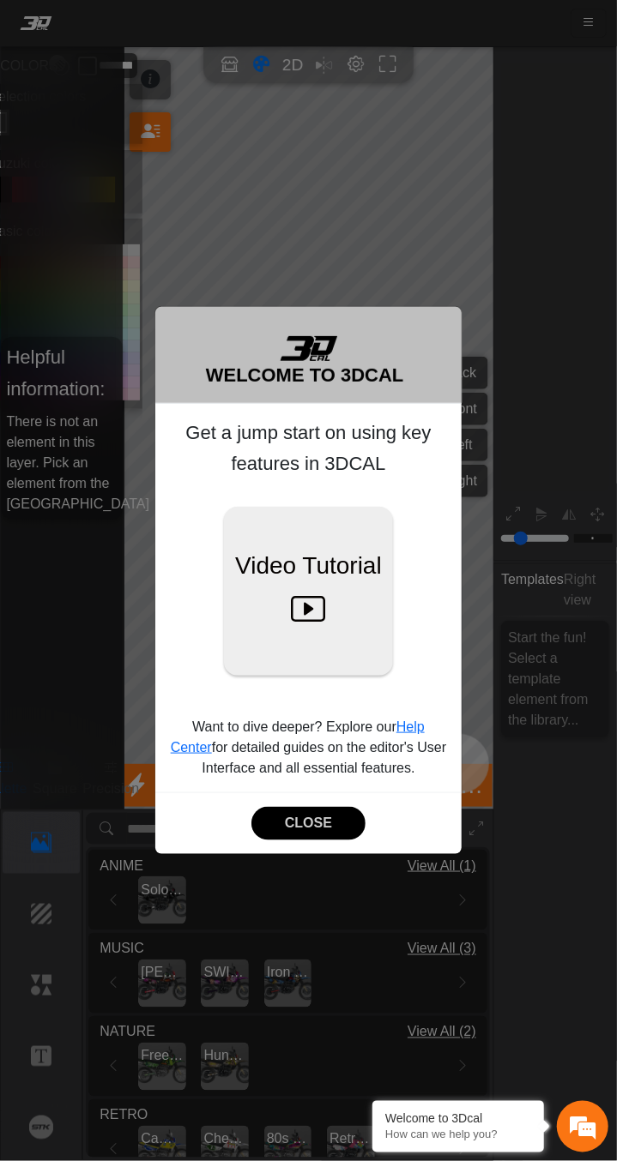
scroll to position [101, 262]
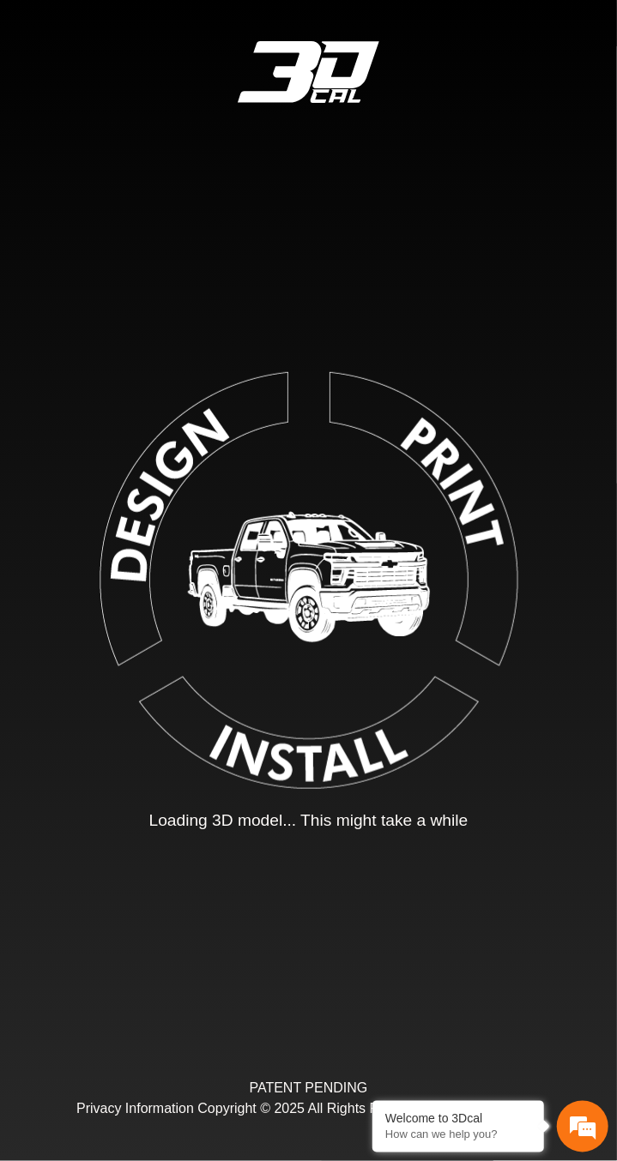
type input "*"
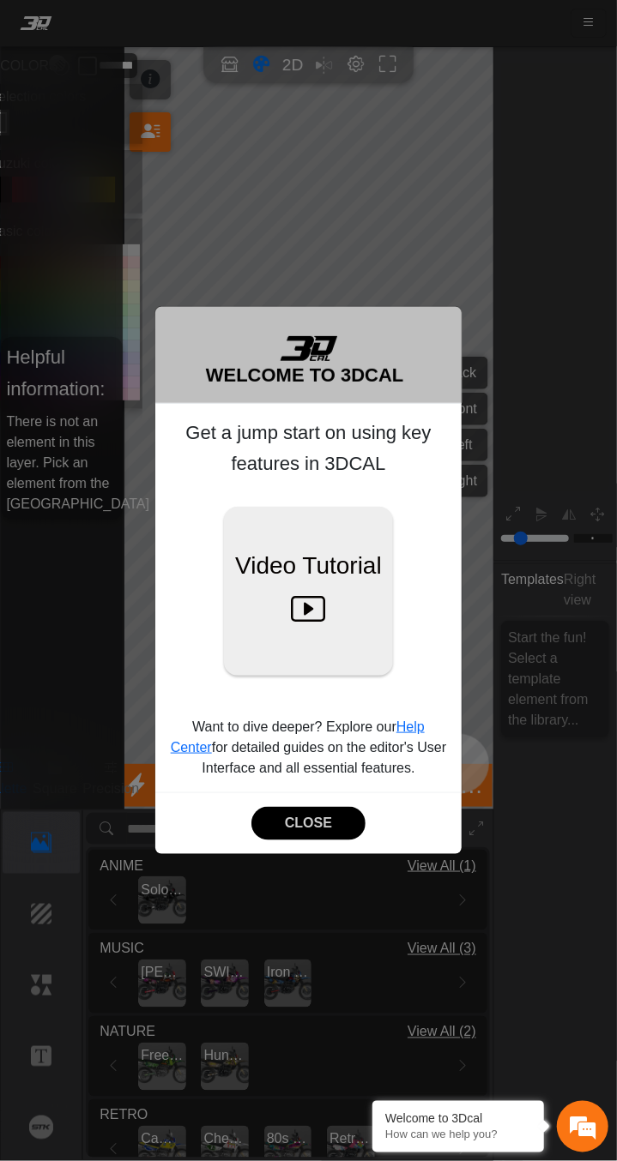
scroll to position [101, 262]
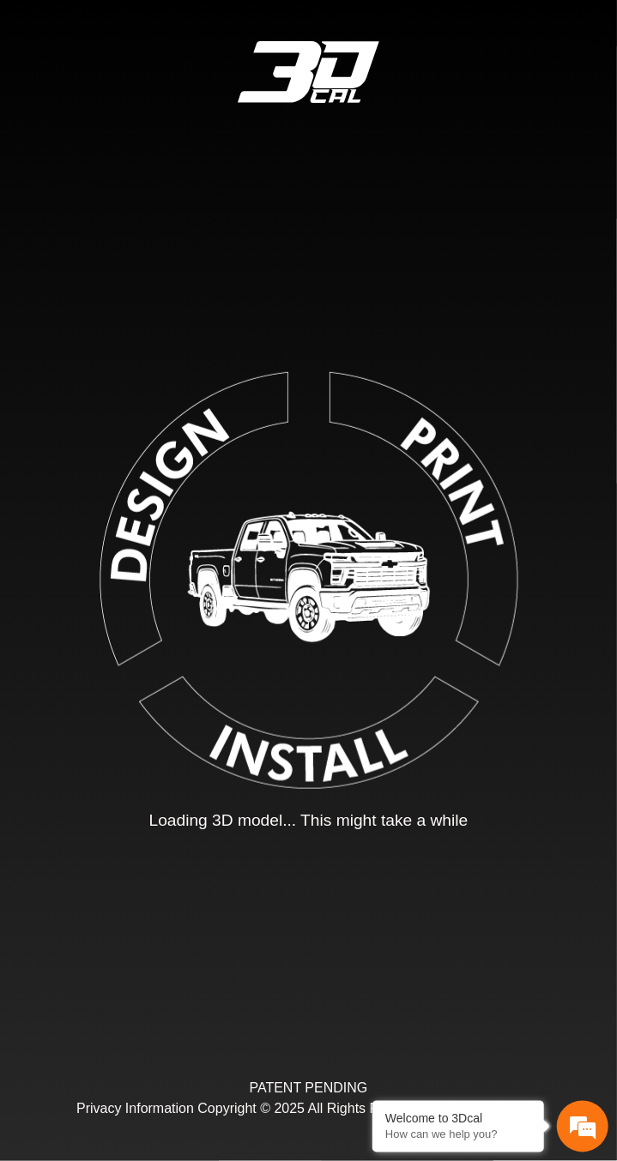
type input "*"
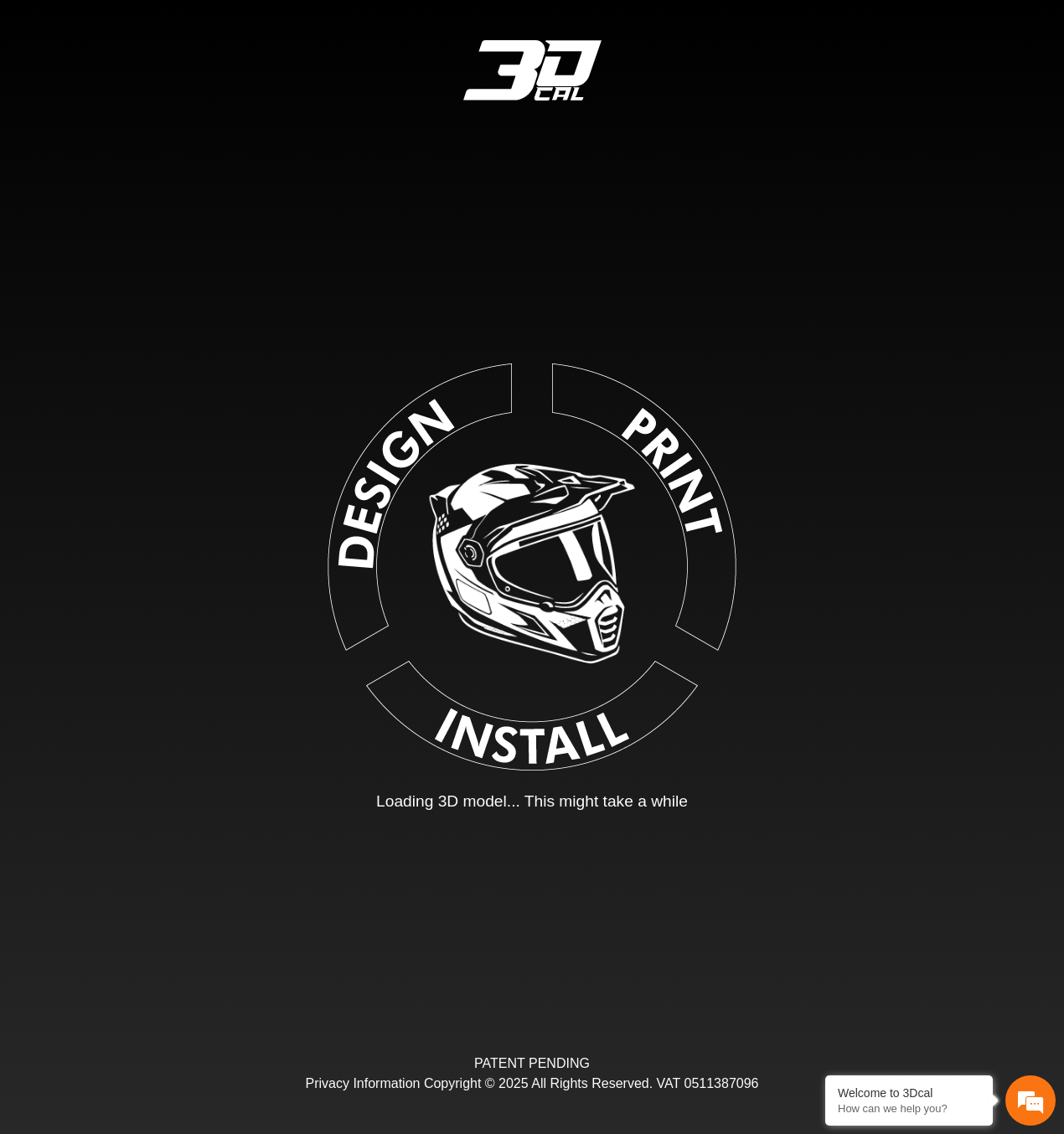
type input "*"
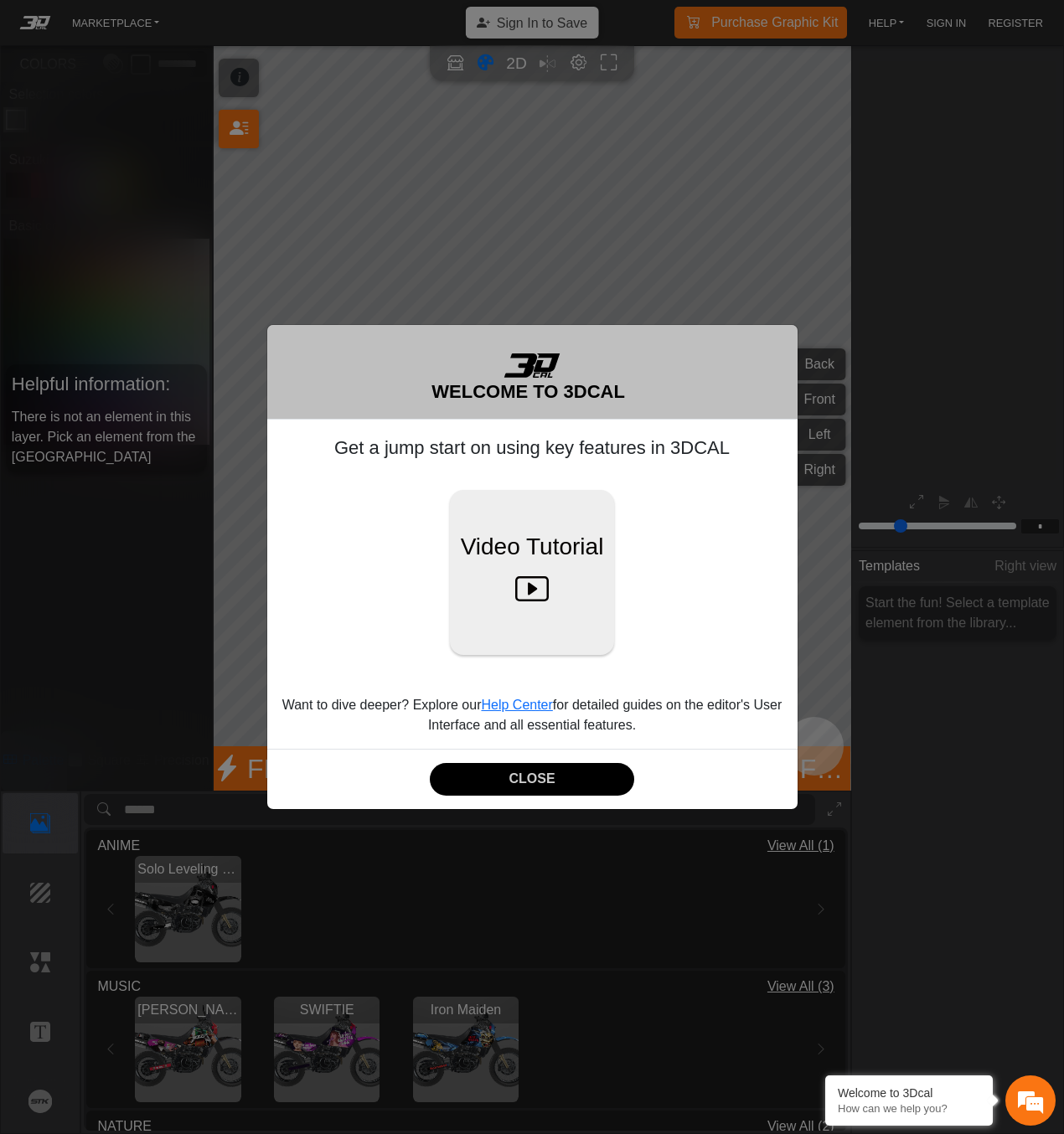
scroll to position [99, 209]
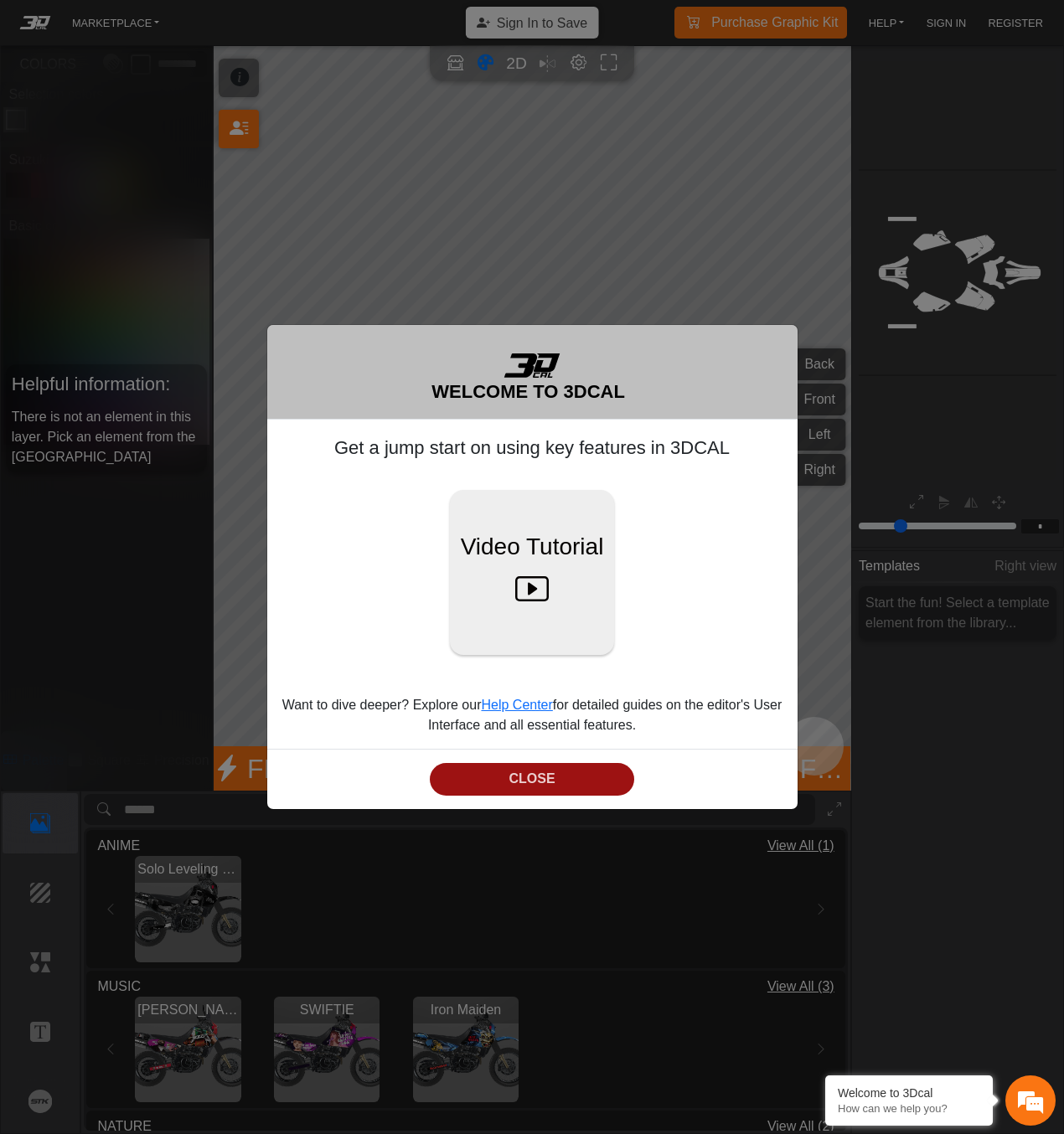
click at [511, 780] on button "CLOSE" at bounding box center [532, 778] width 204 height 32
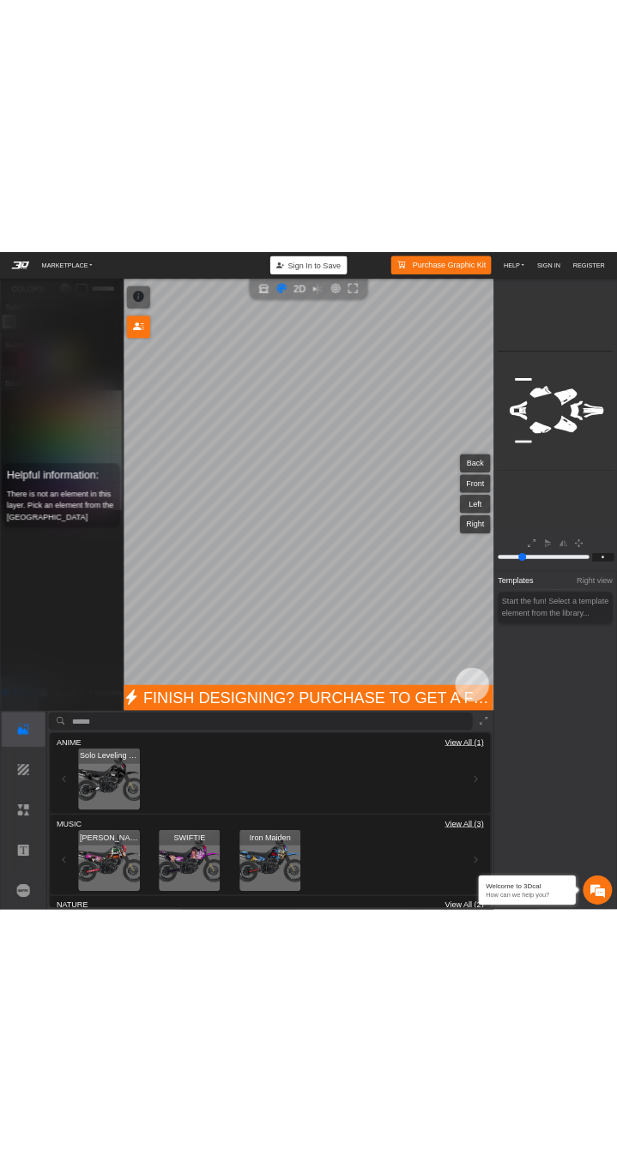
scroll to position [0, 0]
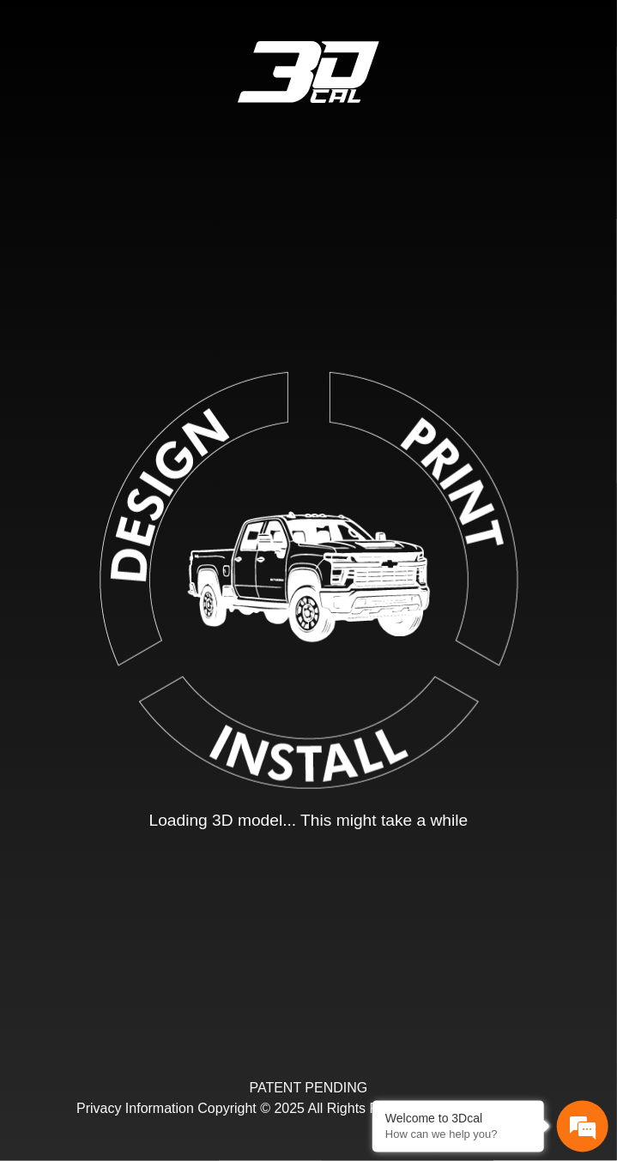
type input "*"
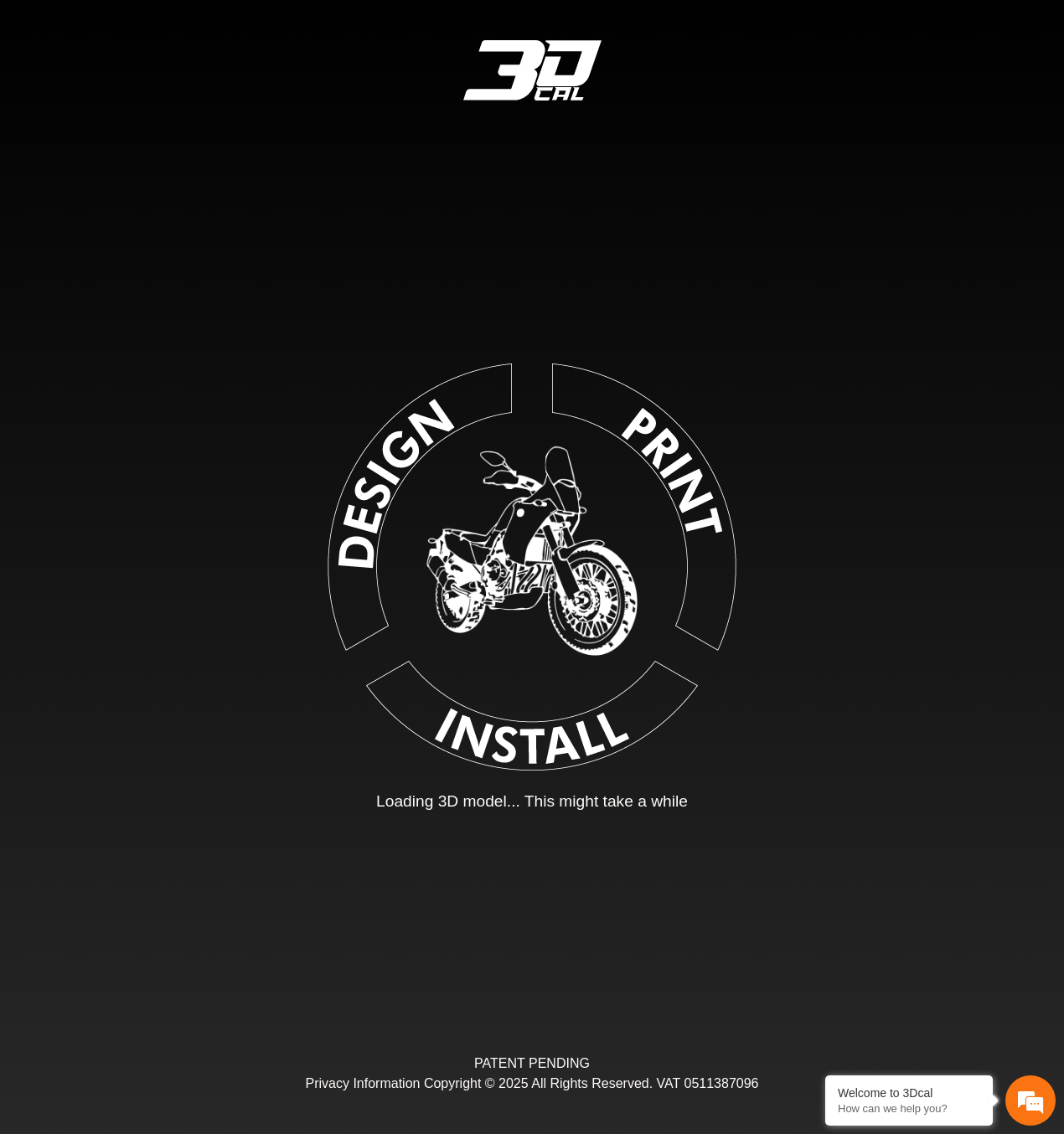
type input "*"
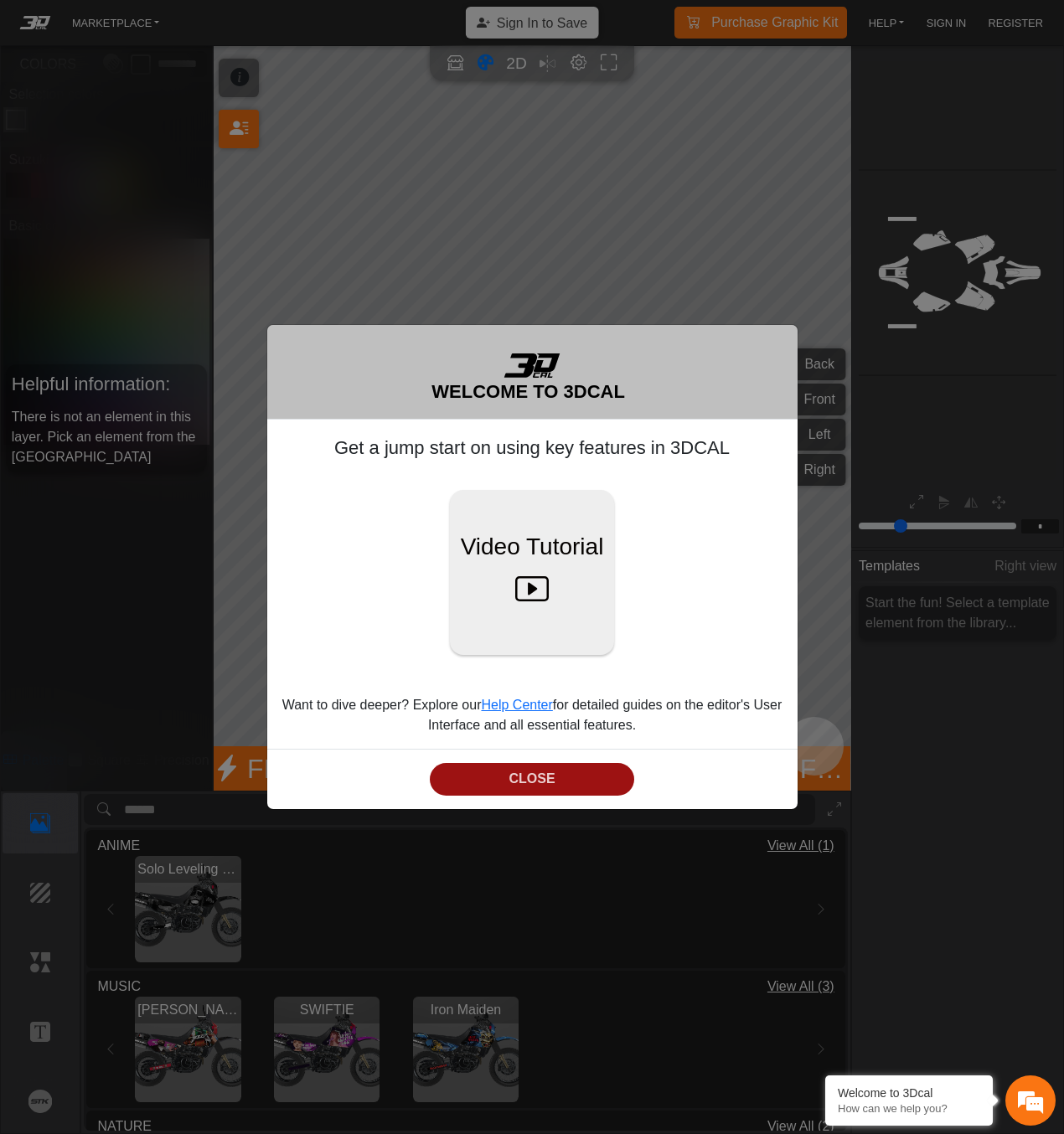
click at [558, 778] on button "CLOSE" at bounding box center [532, 778] width 204 height 32
